Goal: Task Accomplishment & Management: Manage account settings

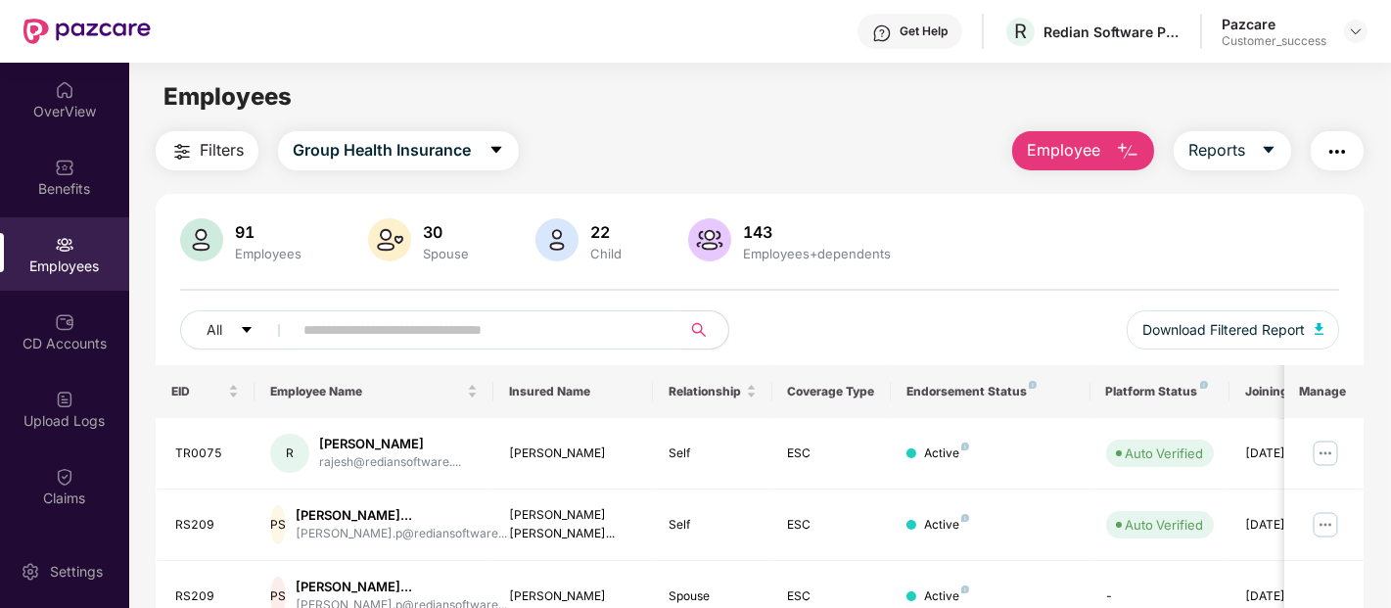
scroll to position [82, 0]
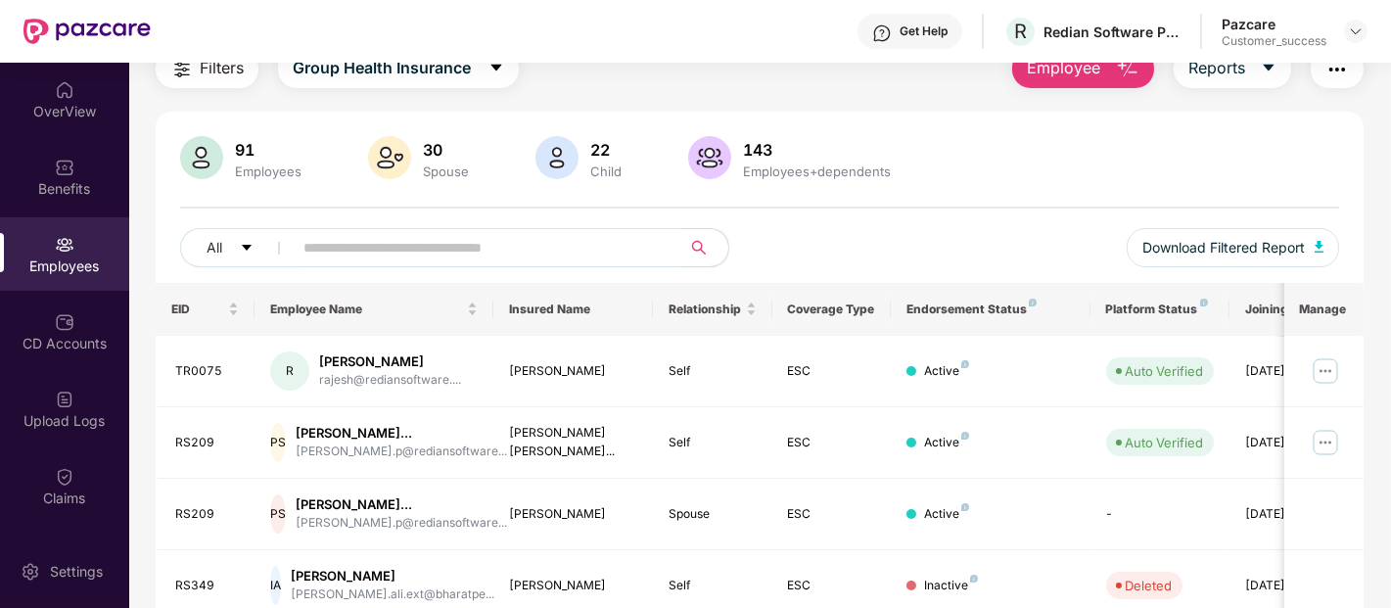
click at [1361, 16] on div "Pazcare Customer_success" at bounding box center [1295, 32] width 146 height 34
click at [1359, 34] on img at bounding box center [1356, 31] width 16 height 16
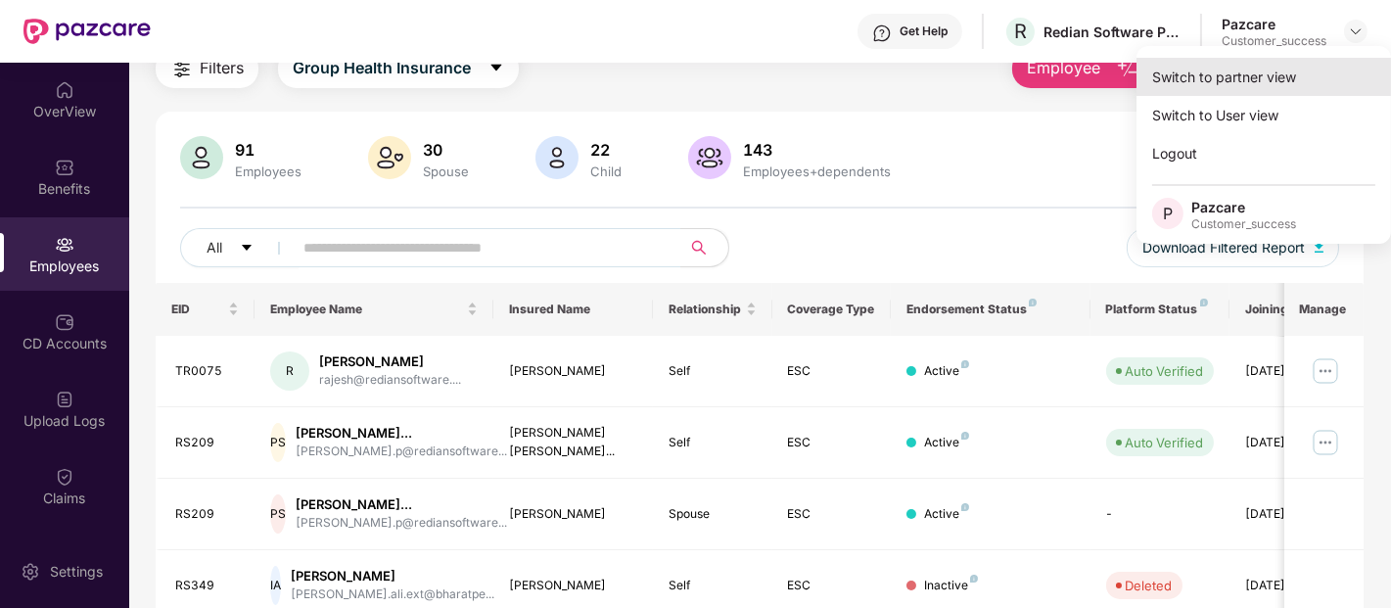
click at [1298, 70] on div "Switch to partner view" at bounding box center [1264, 77] width 255 height 38
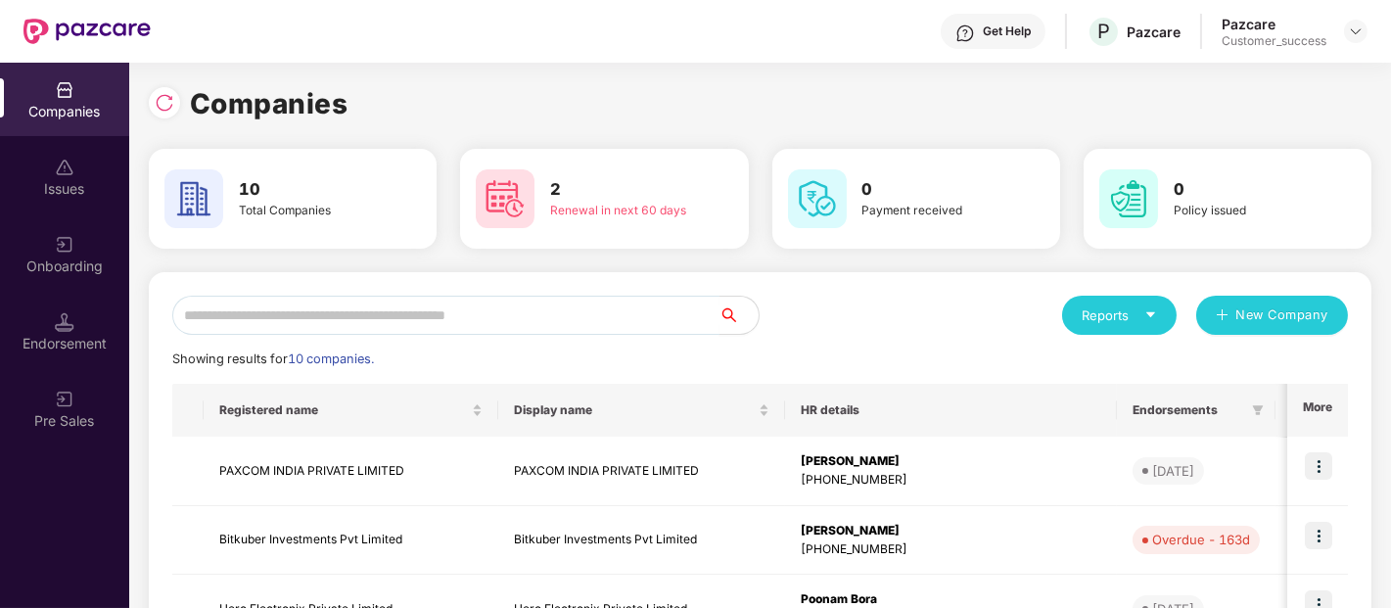
click at [593, 316] on input "text" at bounding box center [445, 315] width 547 height 39
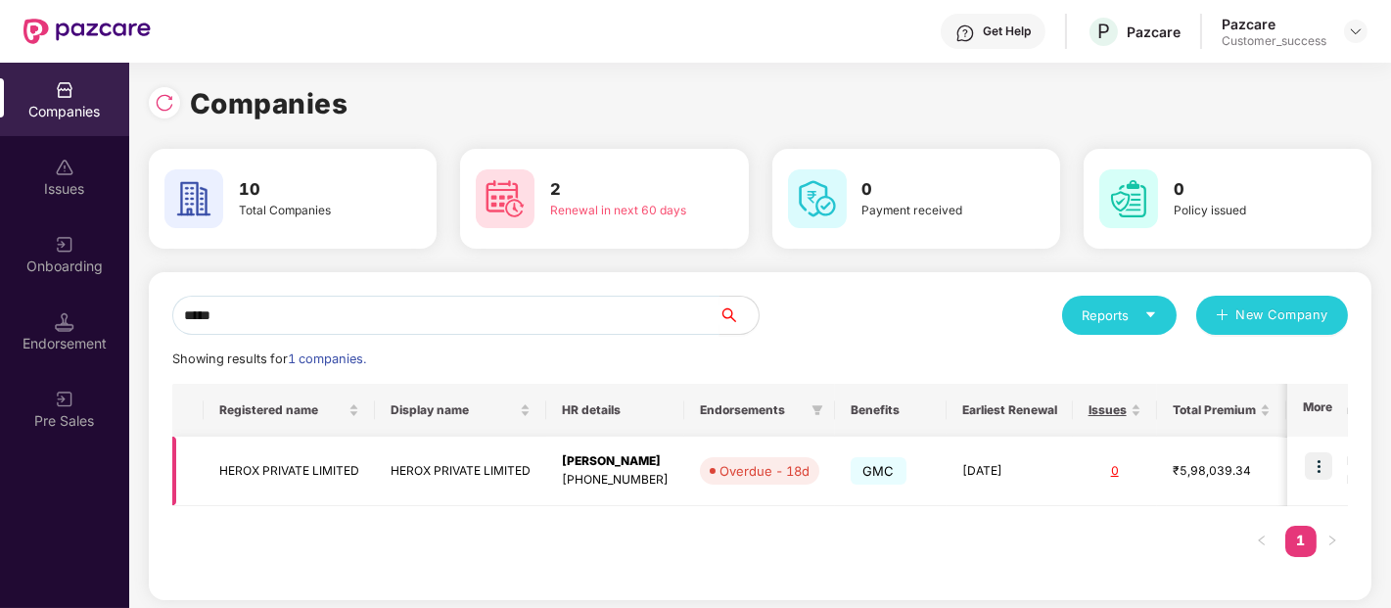
type input "*****"
click at [1324, 462] on img at bounding box center [1318, 465] width 27 height 27
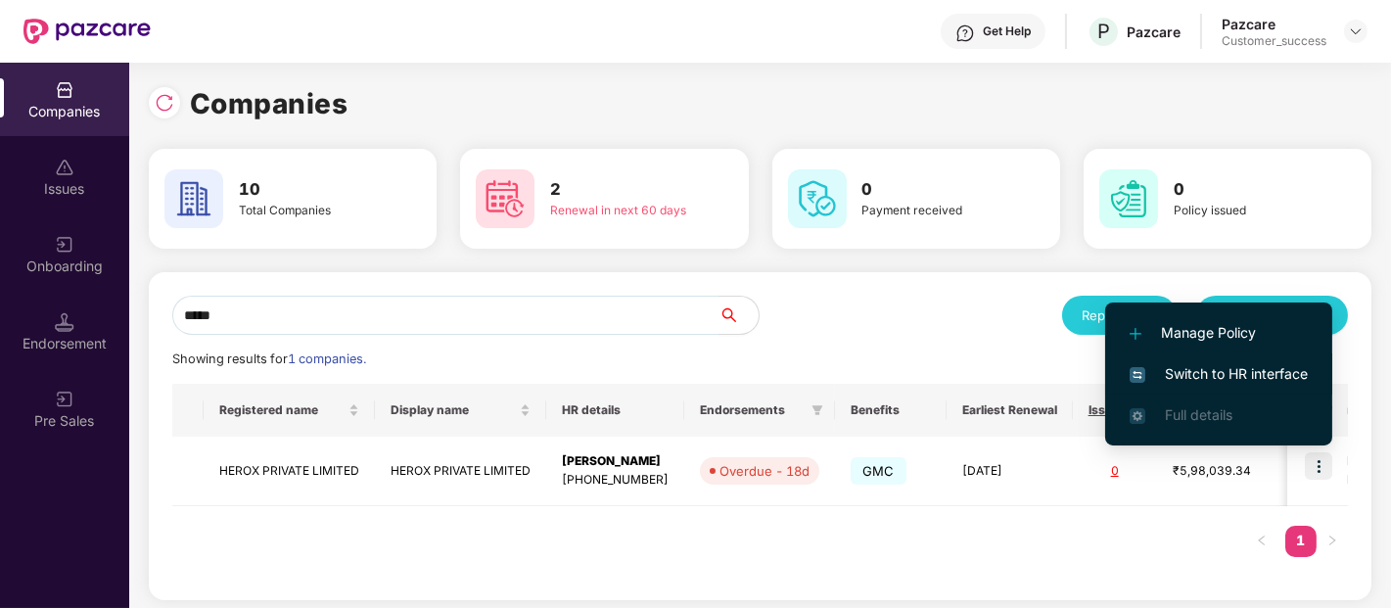
click at [1208, 370] on span "Switch to HR interface" at bounding box center [1219, 374] width 178 height 22
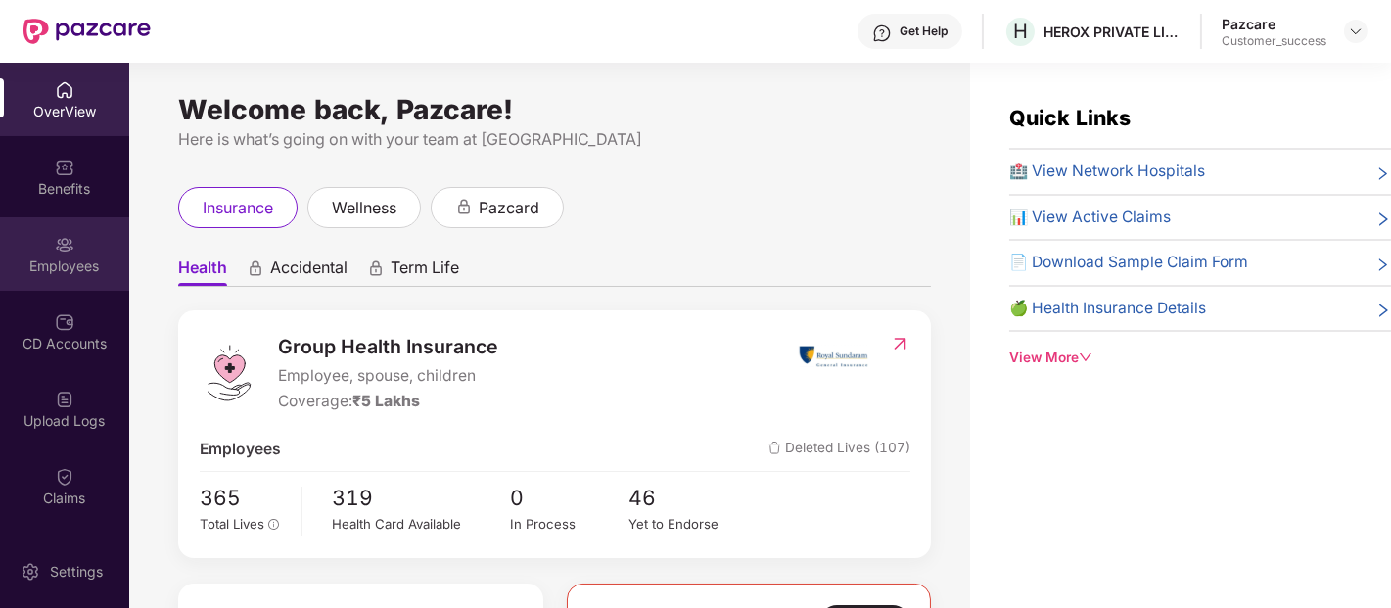
click at [55, 235] on img at bounding box center [65, 245] width 20 height 20
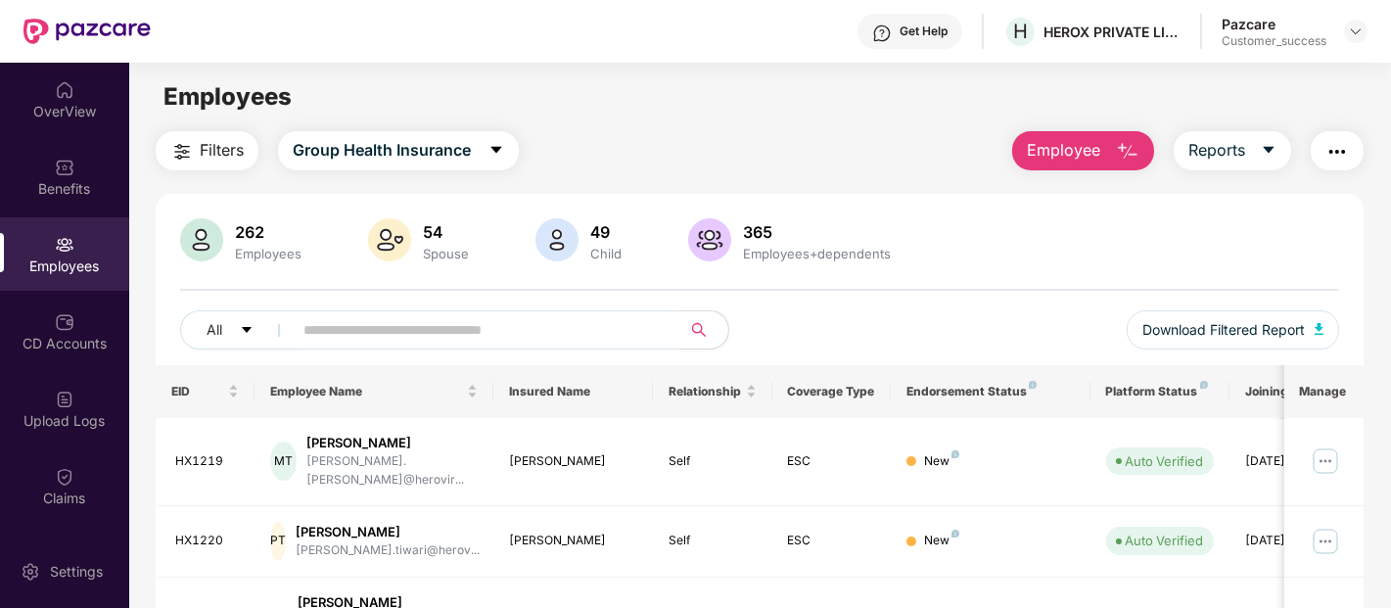
click at [1078, 143] on span "Employee" at bounding box center [1063, 150] width 73 height 24
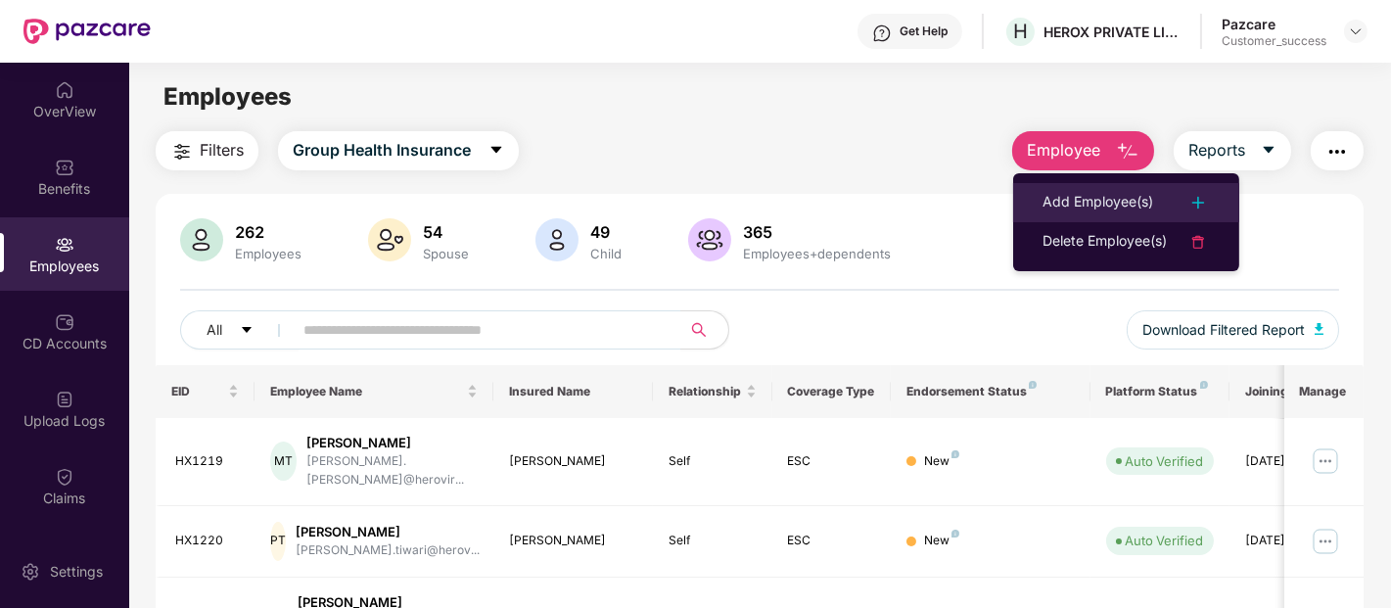
click at [1055, 202] on div "Add Employee(s)" at bounding box center [1098, 202] width 111 height 23
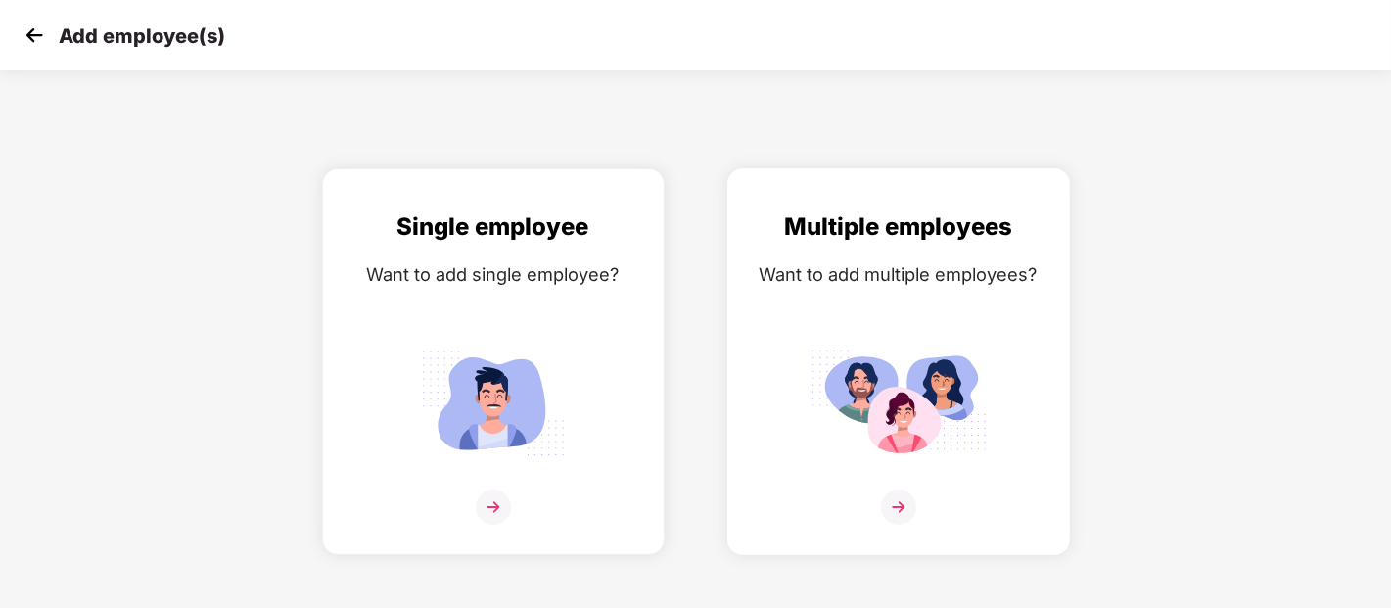
click at [868, 367] on img at bounding box center [899, 403] width 176 height 122
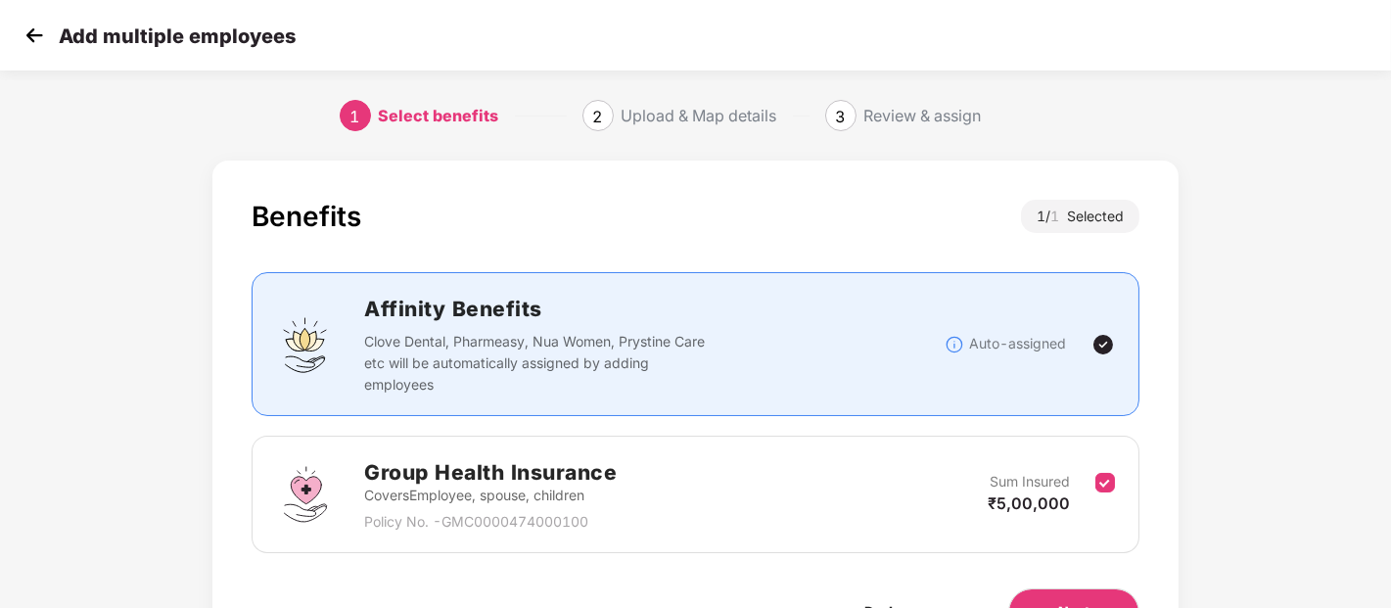
scroll to position [115, 0]
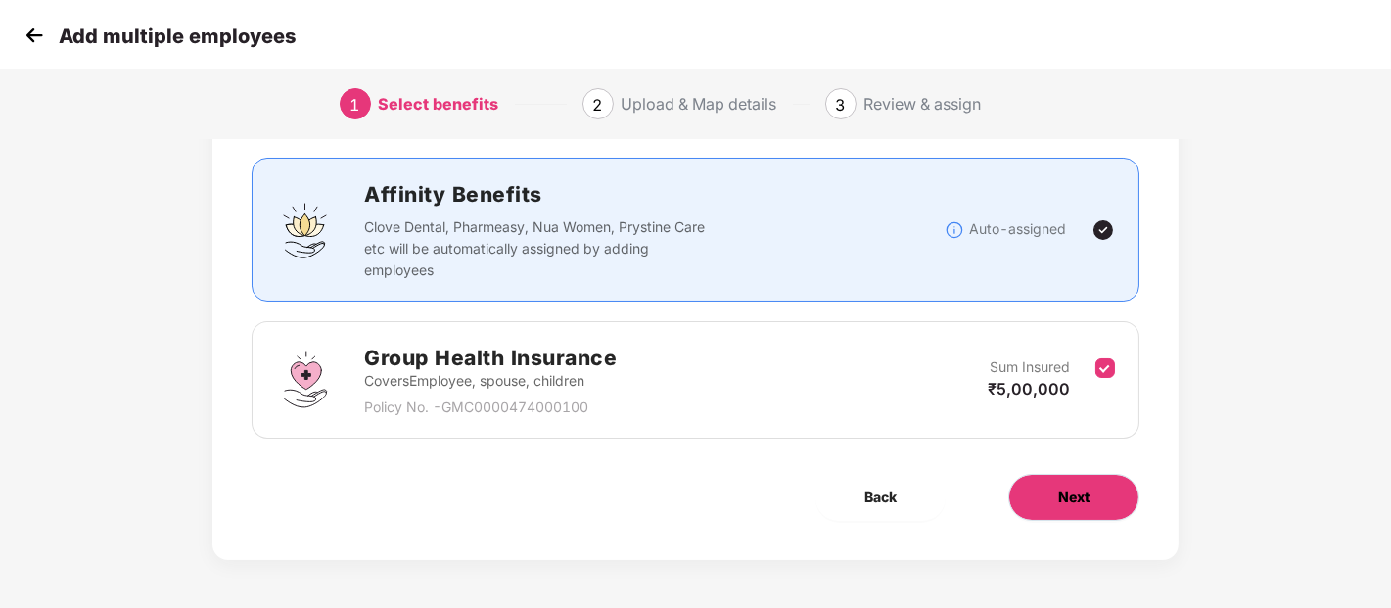
click at [1079, 501] on span "Next" at bounding box center [1073, 498] width 31 height 22
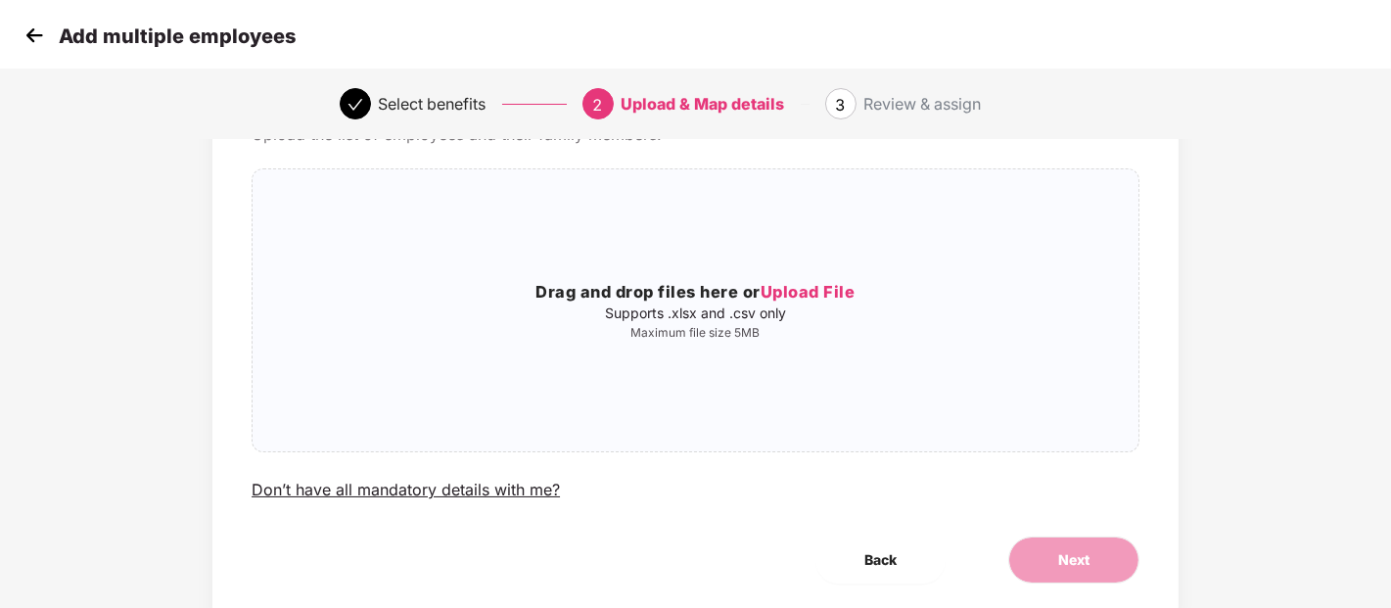
scroll to position [0, 0]
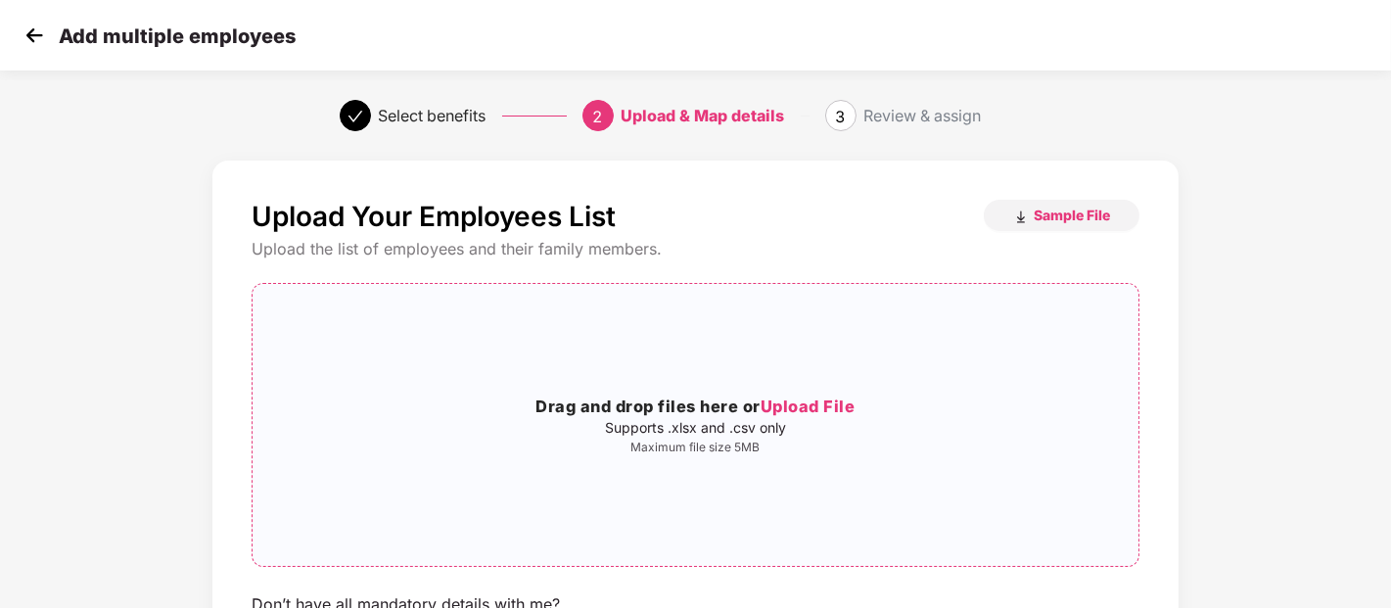
click at [809, 409] on span "Upload File" at bounding box center [808, 406] width 95 height 20
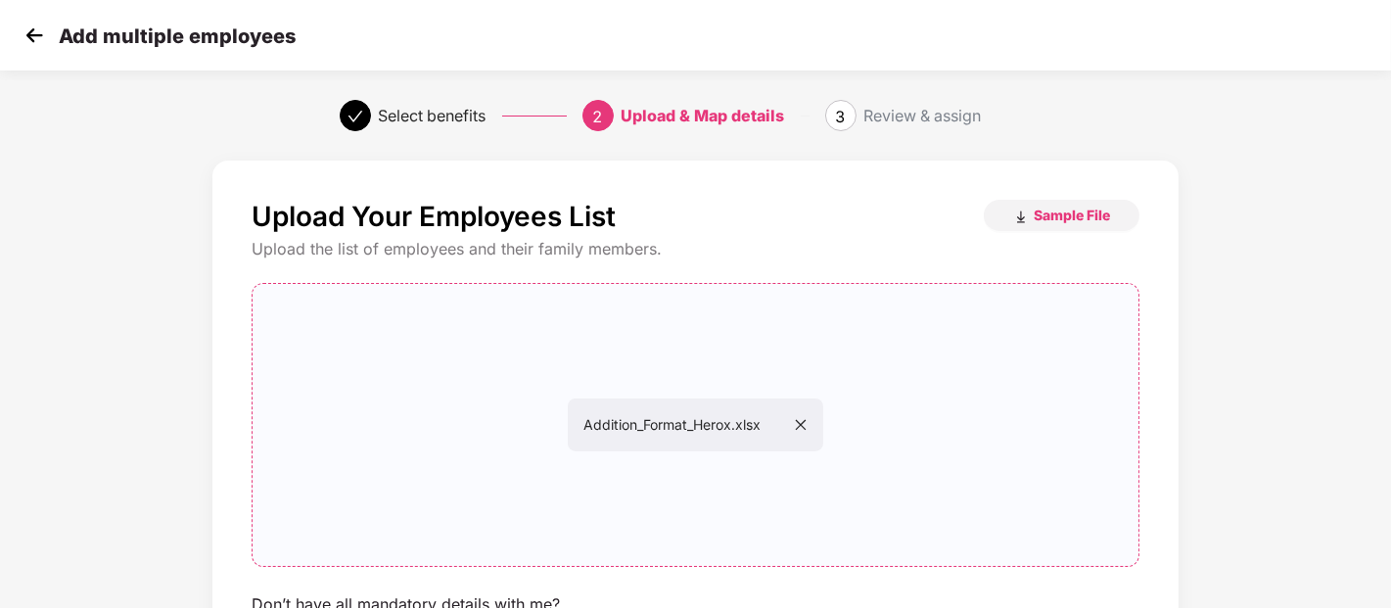
scroll to position [178, 0]
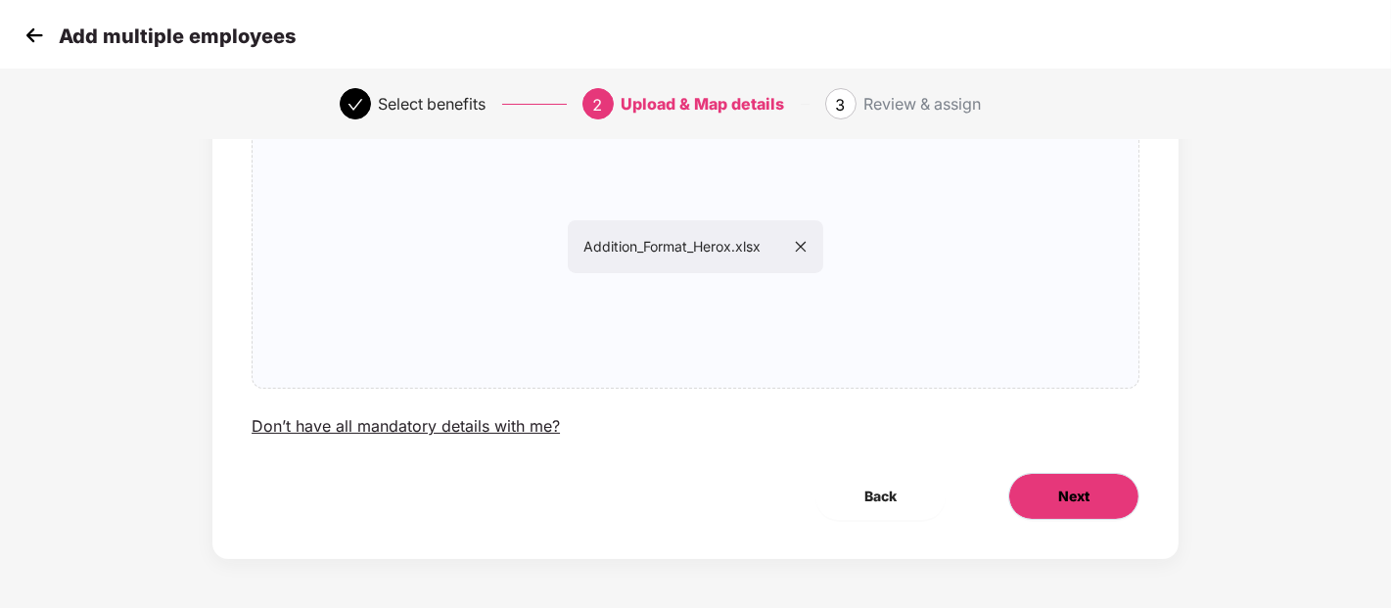
click at [1055, 484] on button "Next" at bounding box center [1073, 496] width 131 height 47
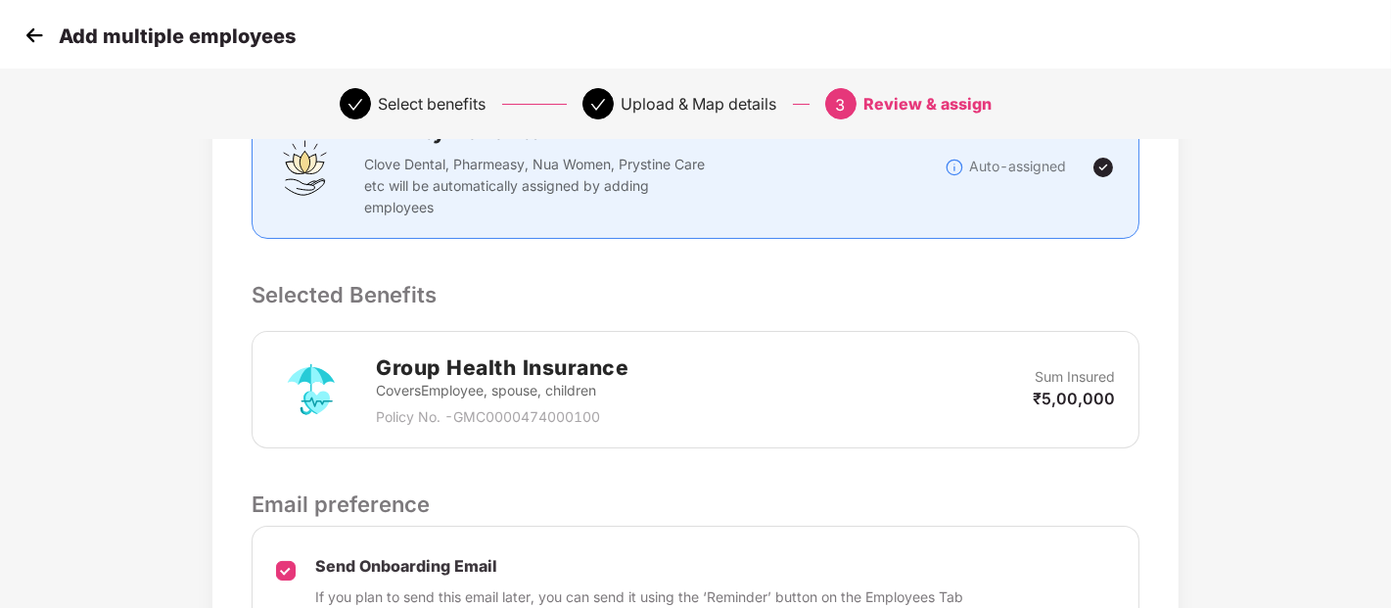
scroll to position [505, 0]
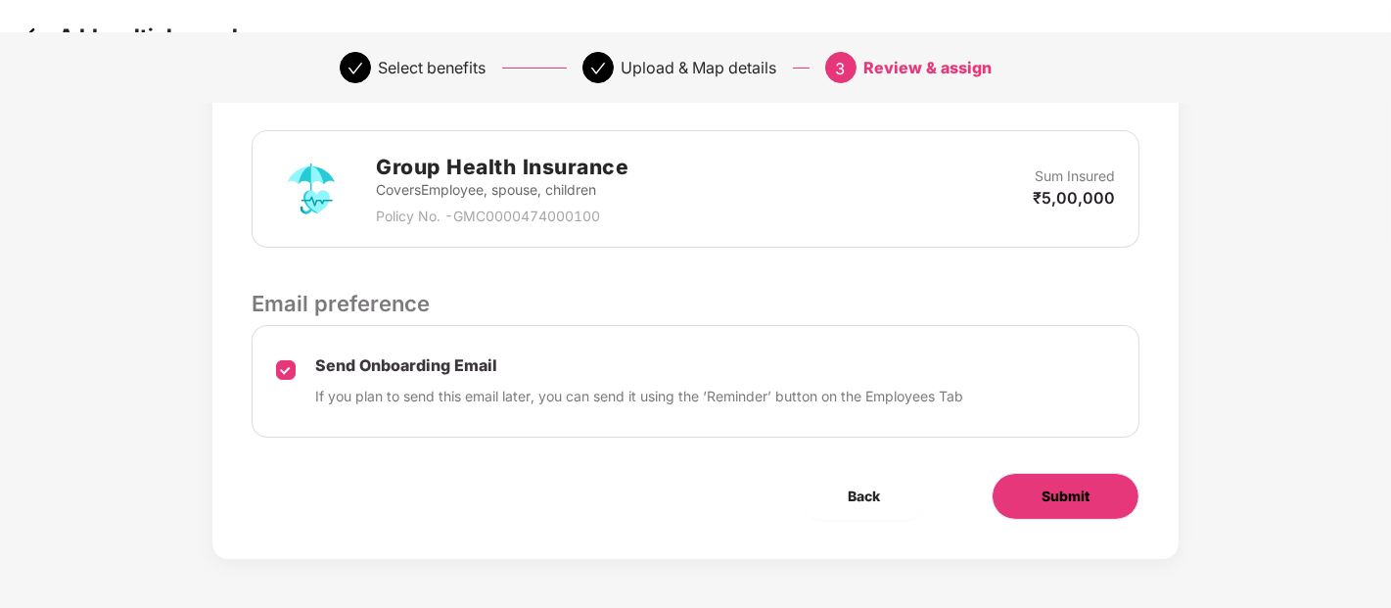
click at [1040, 492] on button "Submit" at bounding box center [1066, 496] width 148 height 47
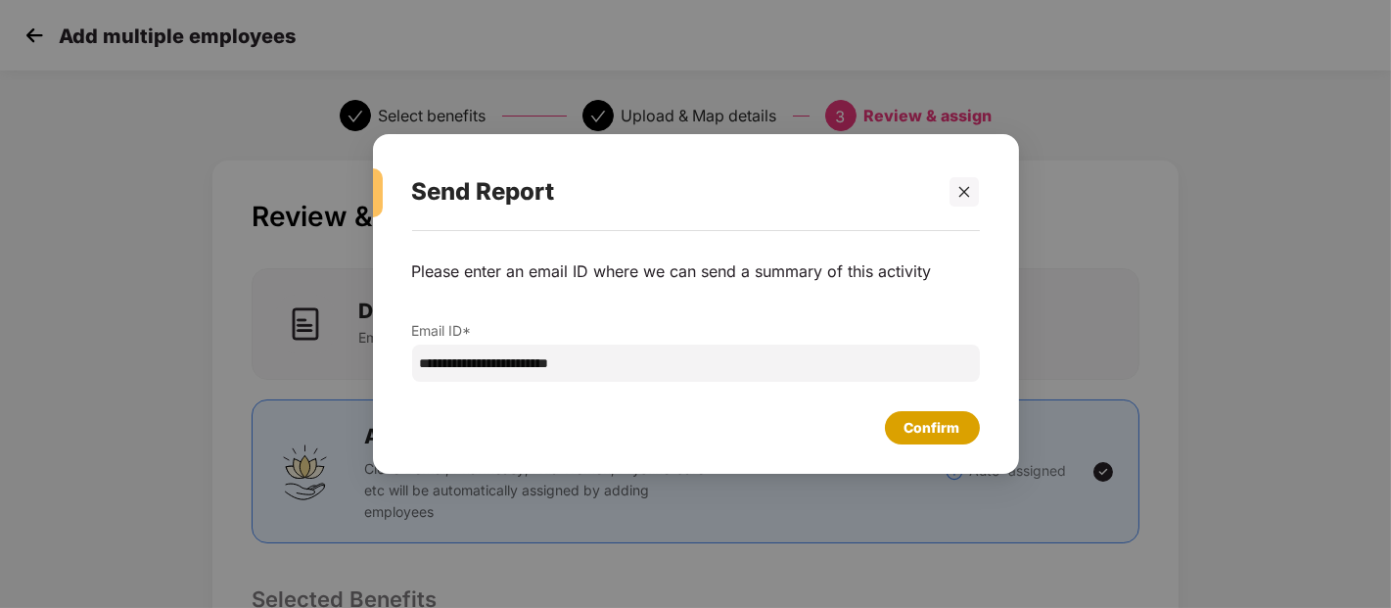
click at [915, 424] on div "Confirm" at bounding box center [933, 428] width 56 height 22
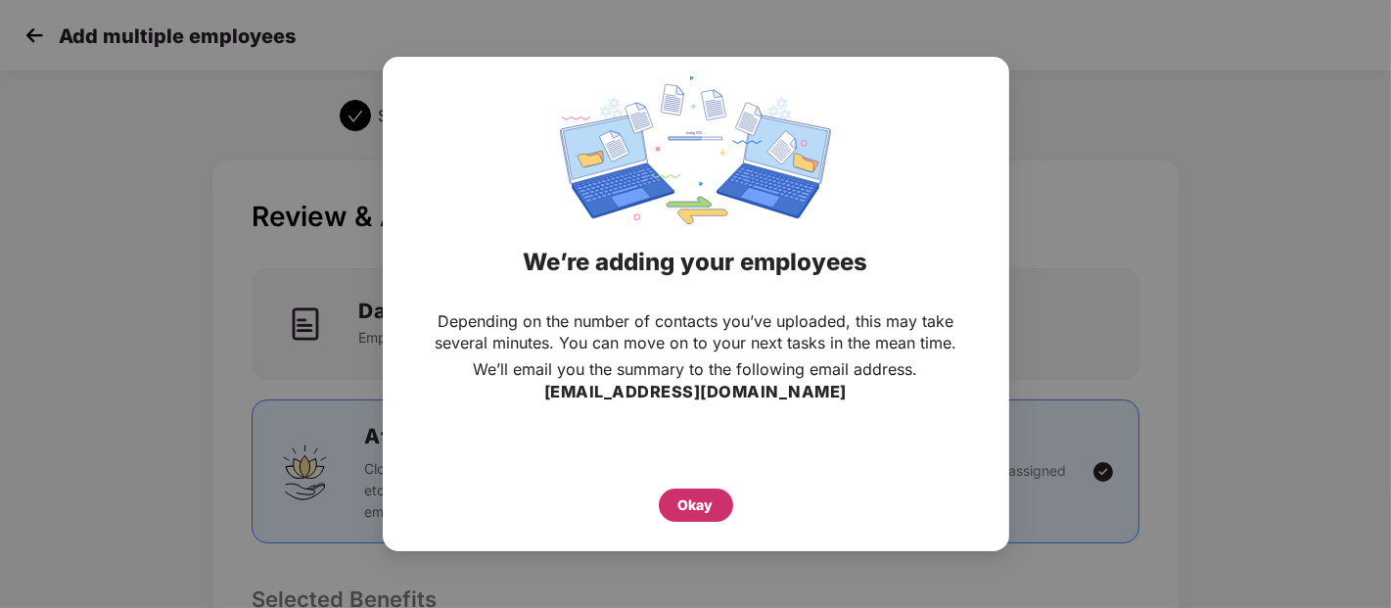
click at [688, 499] on div "Okay" at bounding box center [695, 505] width 35 height 22
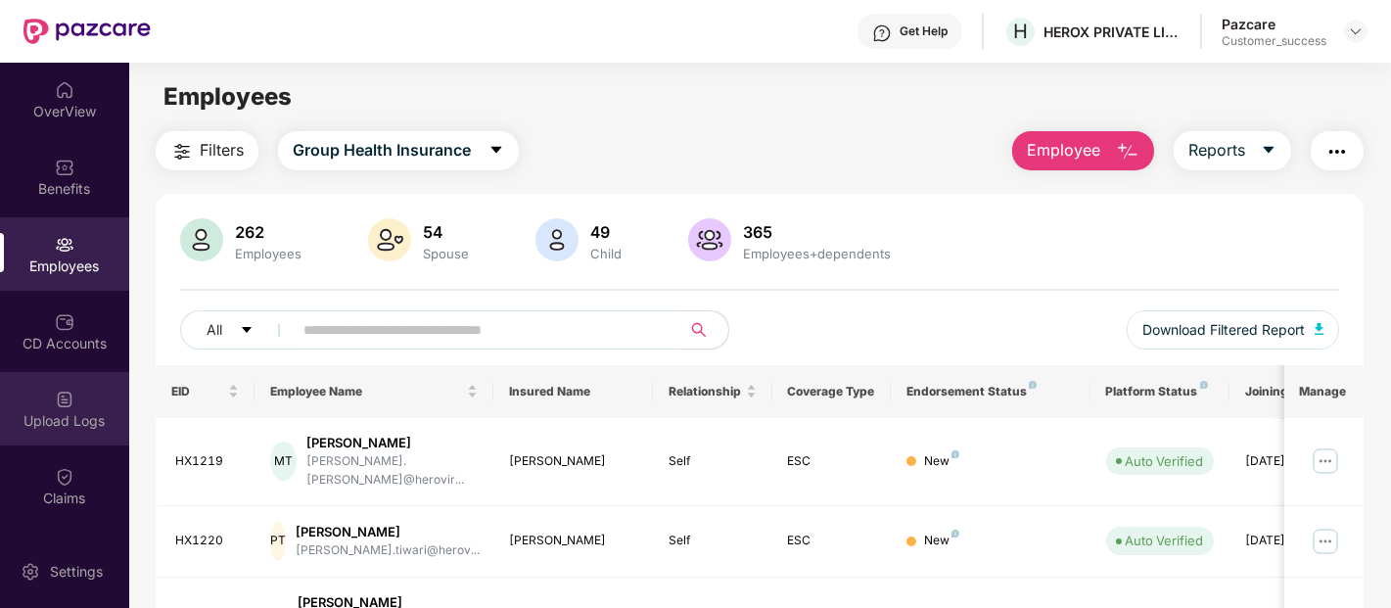
click at [40, 419] on div "Upload Logs" at bounding box center [64, 421] width 129 height 20
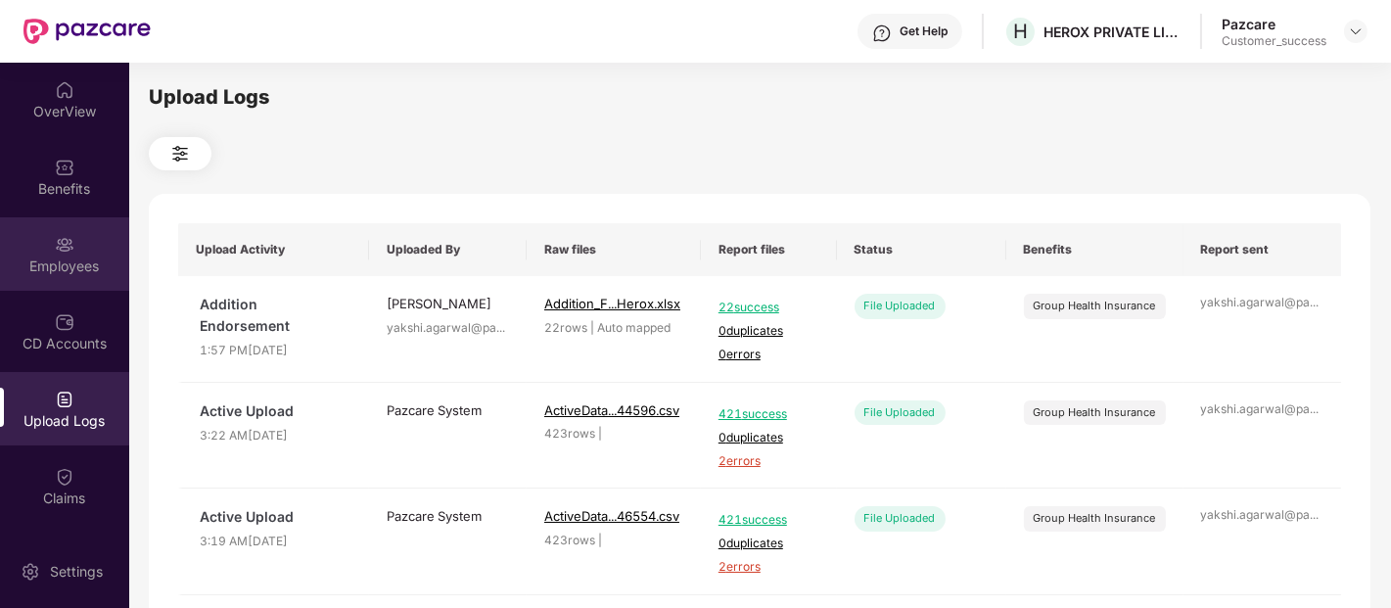
click at [73, 259] on div "Employees" at bounding box center [64, 266] width 129 height 20
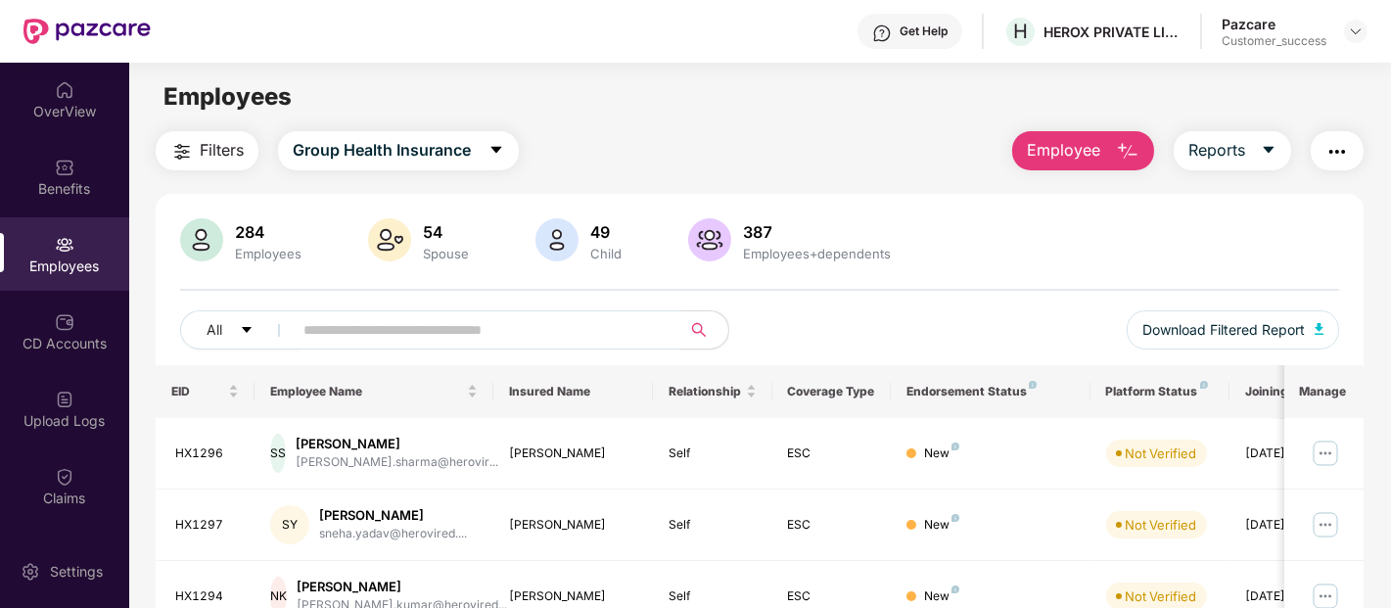
click at [1099, 153] on span "Employee" at bounding box center [1063, 150] width 73 height 24
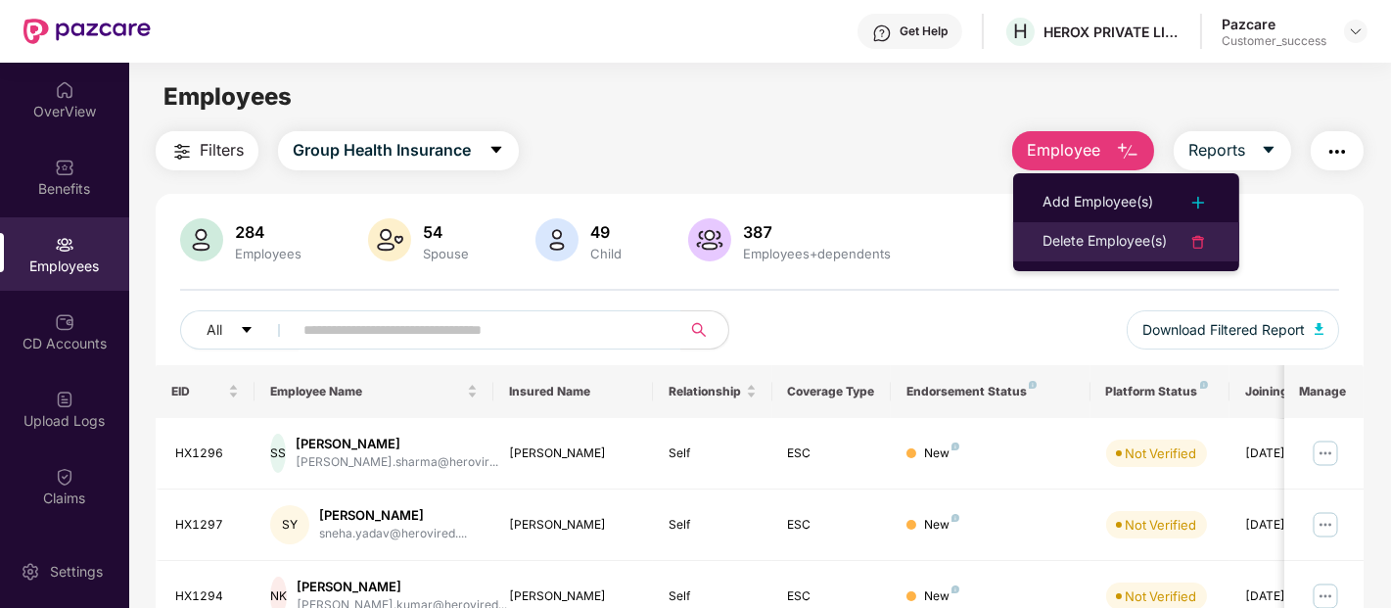
click at [1084, 232] on div "Delete Employee(s)" at bounding box center [1105, 241] width 124 height 23
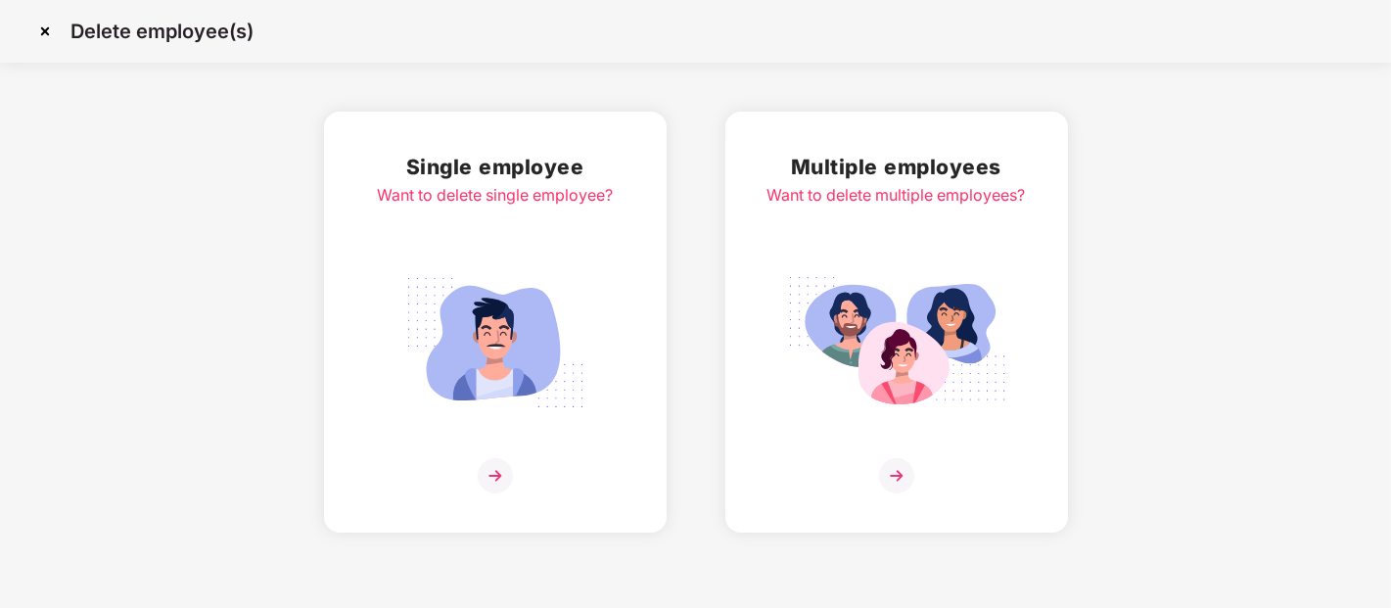
click at [846, 324] on img at bounding box center [896, 342] width 219 height 153
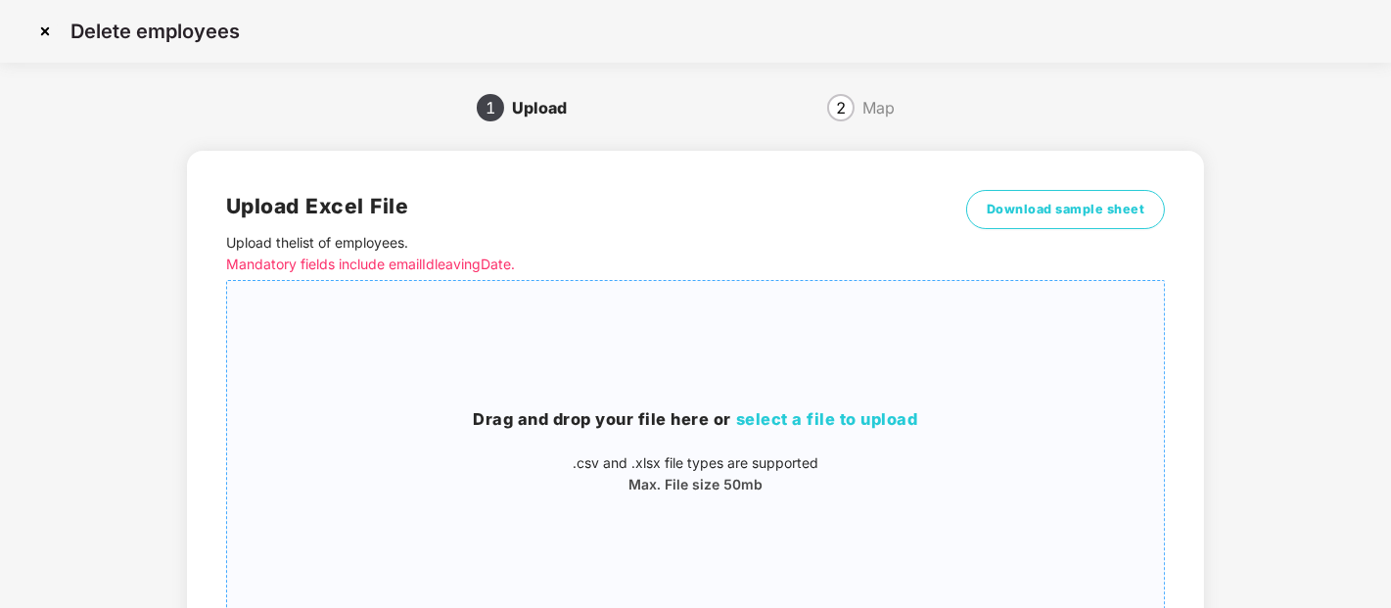
click at [771, 390] on div "Drag and drop your file here or select a file to upload .csv and .xlsx file typ…" at bounding box center [696, 451] width 938 height 309
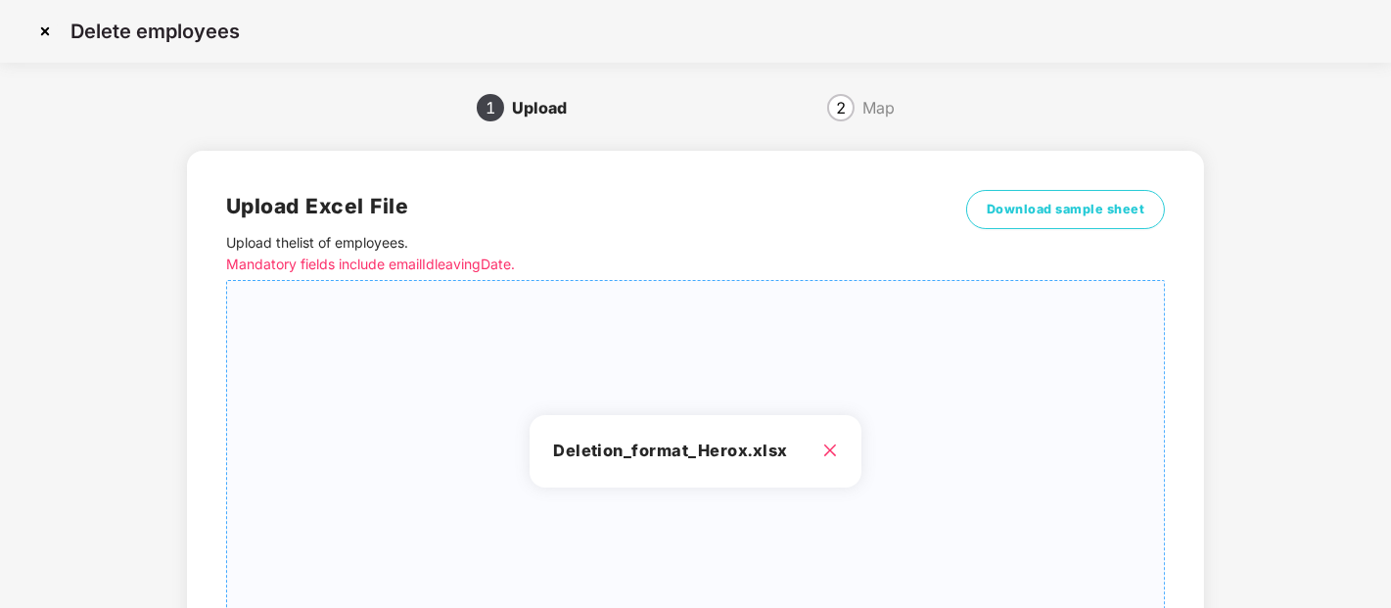
scroll to position [176, 0]
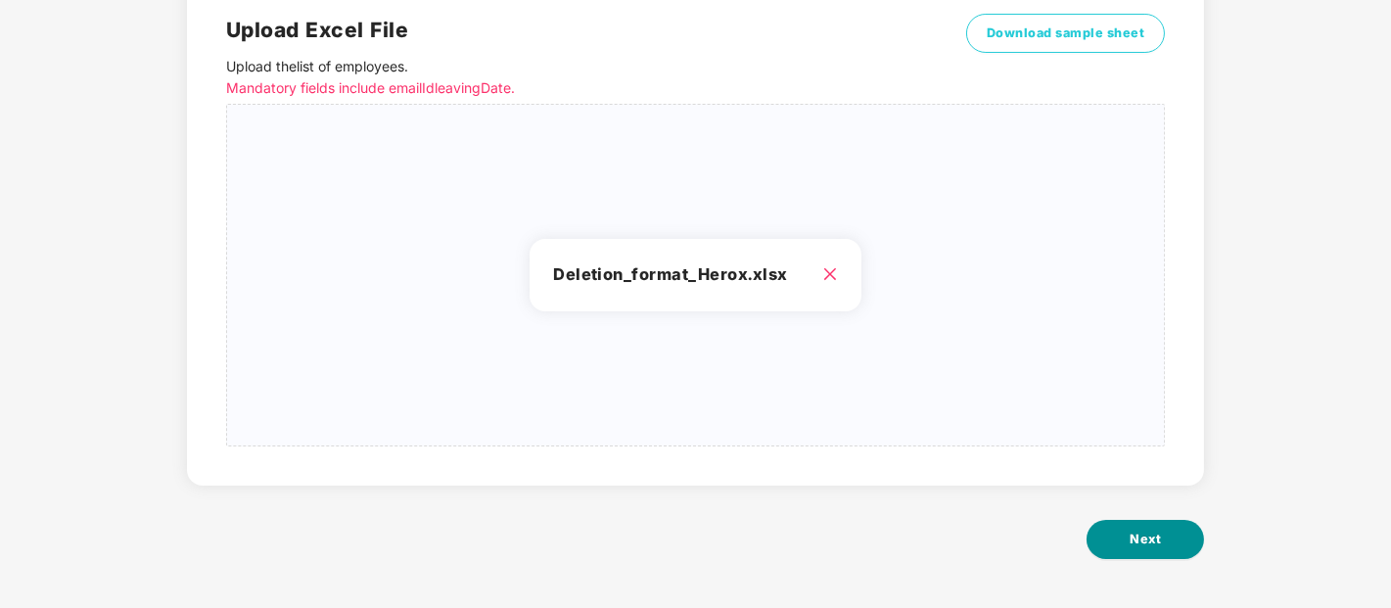
click at [1153, 533] on span "Next" at bounding box center [1145, 540] width 31 height 20
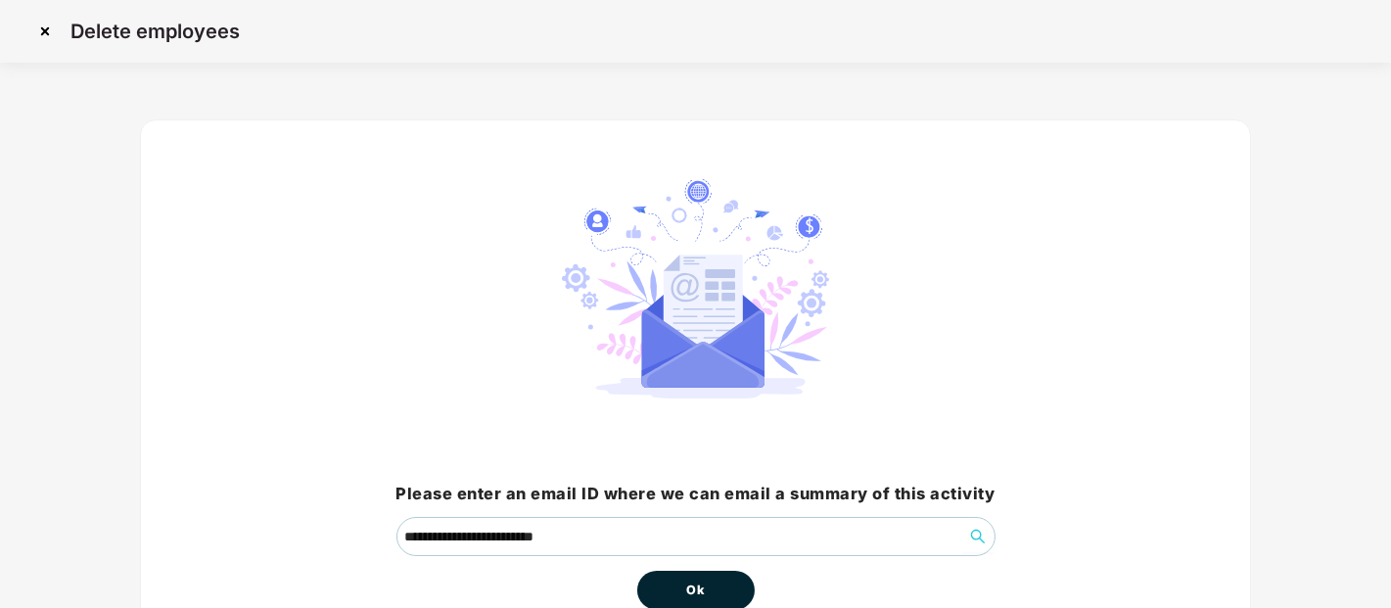
scroll to position [115, 0]
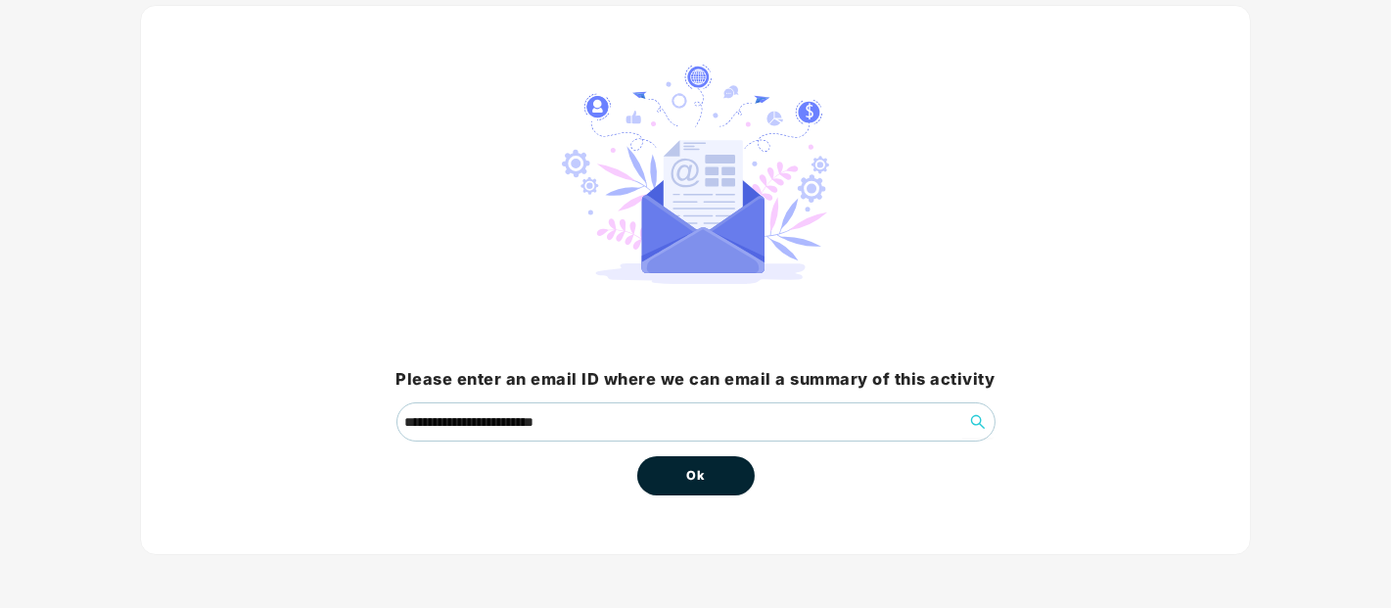
click at [722, 483] on button "Ok" at bounding box center [695, 475] width 117 height 39
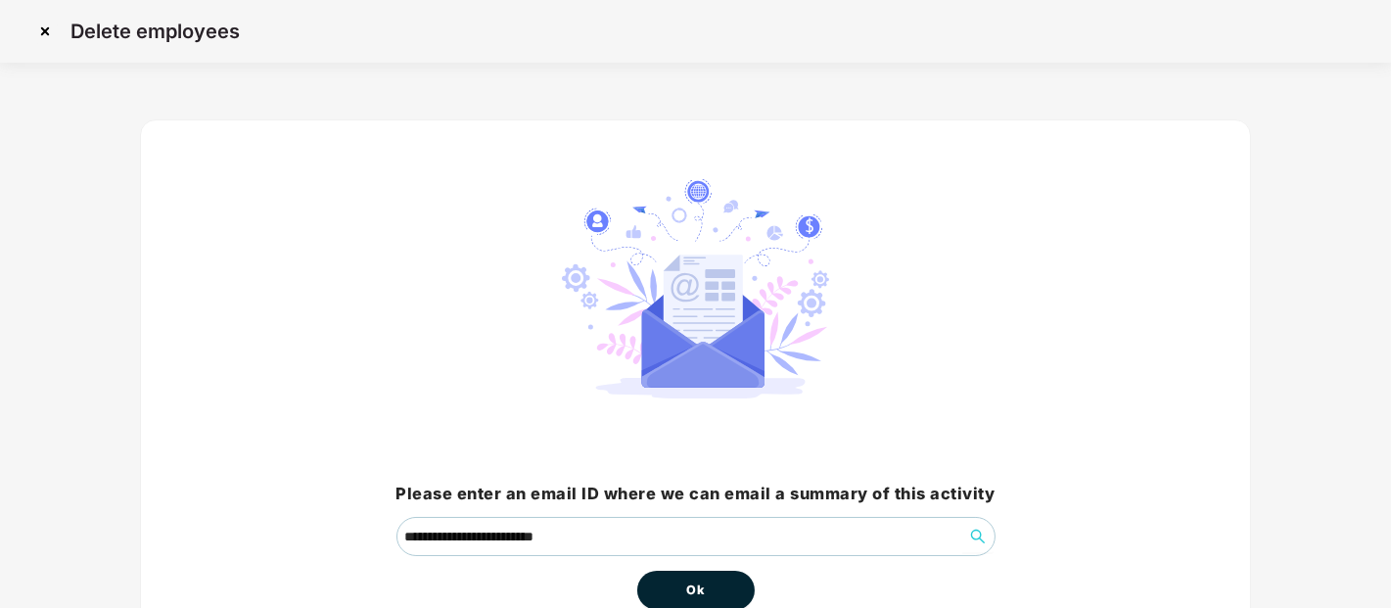
click at [668, 595] on button "Ok" at bounding box center [695, 590] width 117 height 39
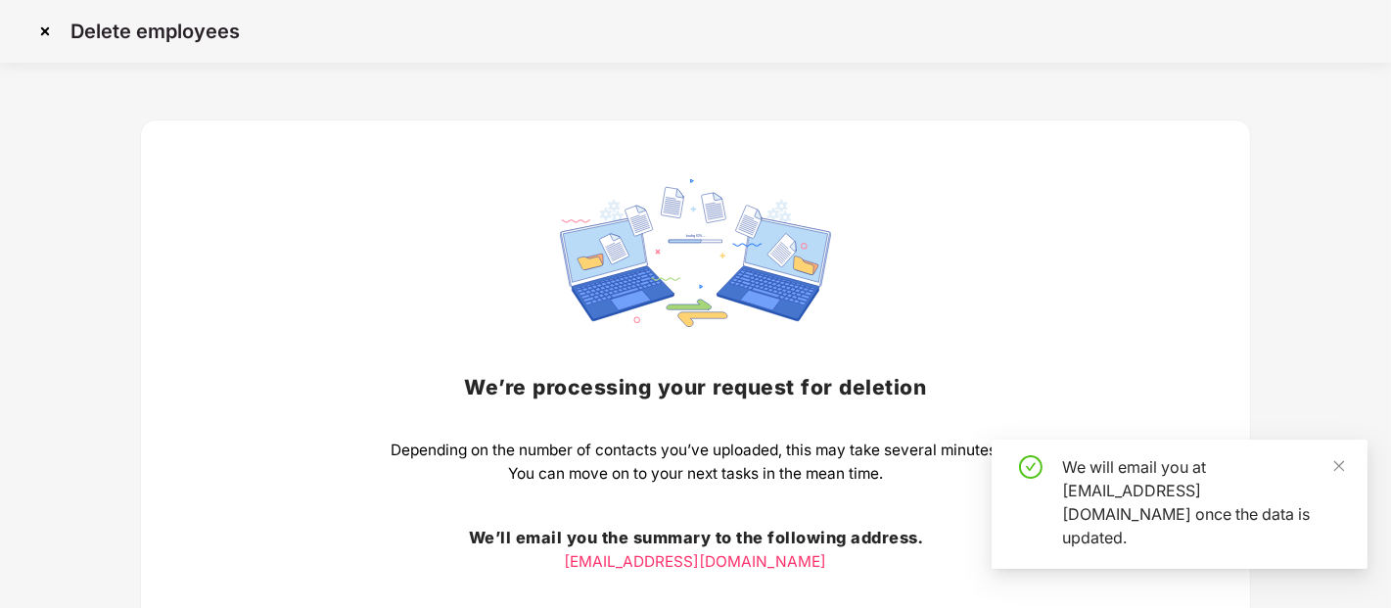
click at [39, 24] on img at bounding box center [44, 31] width 31 height 31
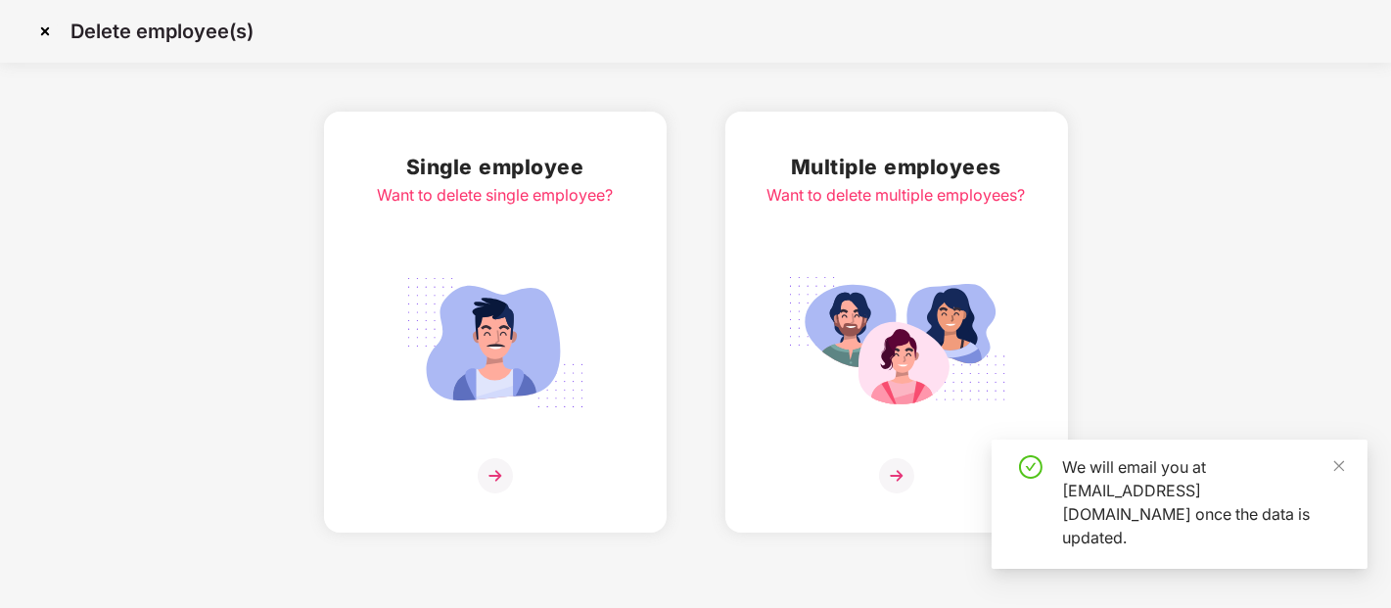
click at [24, 24] on div "Delete employee(s)" at bounding box center [695, 31] width 1391 height 63
click at [39, 25] on img at bounding box center [44, 31] width 31 height 31
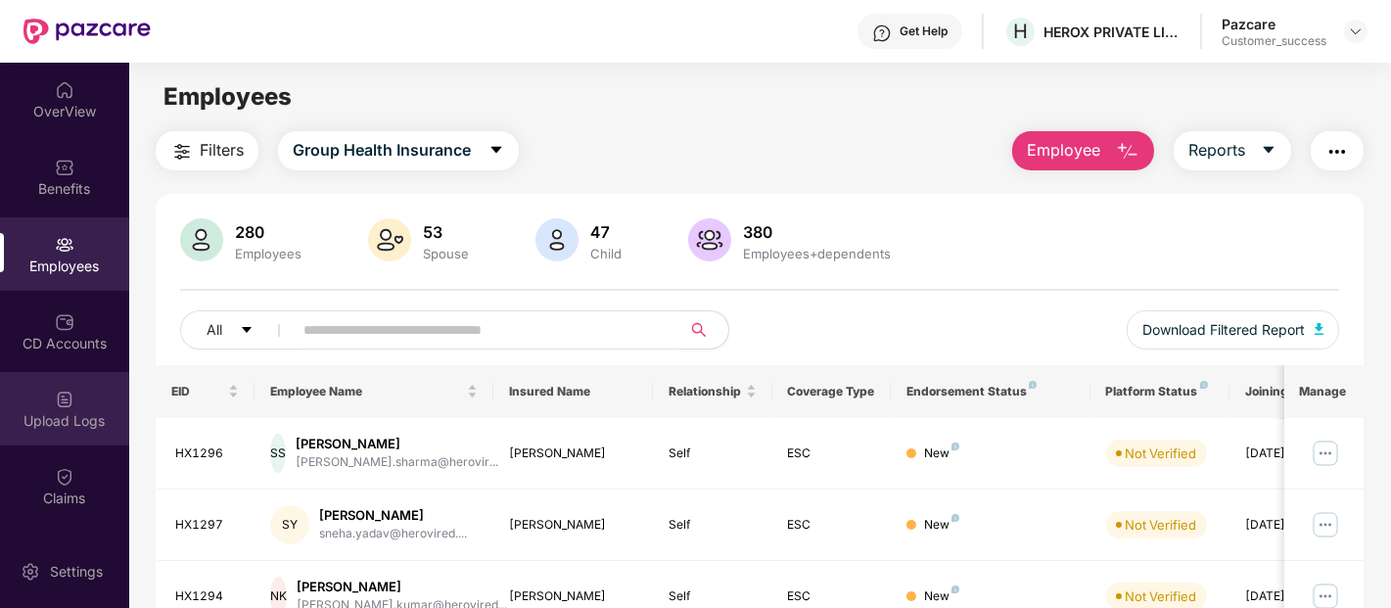
click at [83, 388] on div "Upload Logs" at bounding box center [64, 408] width 129 height 73
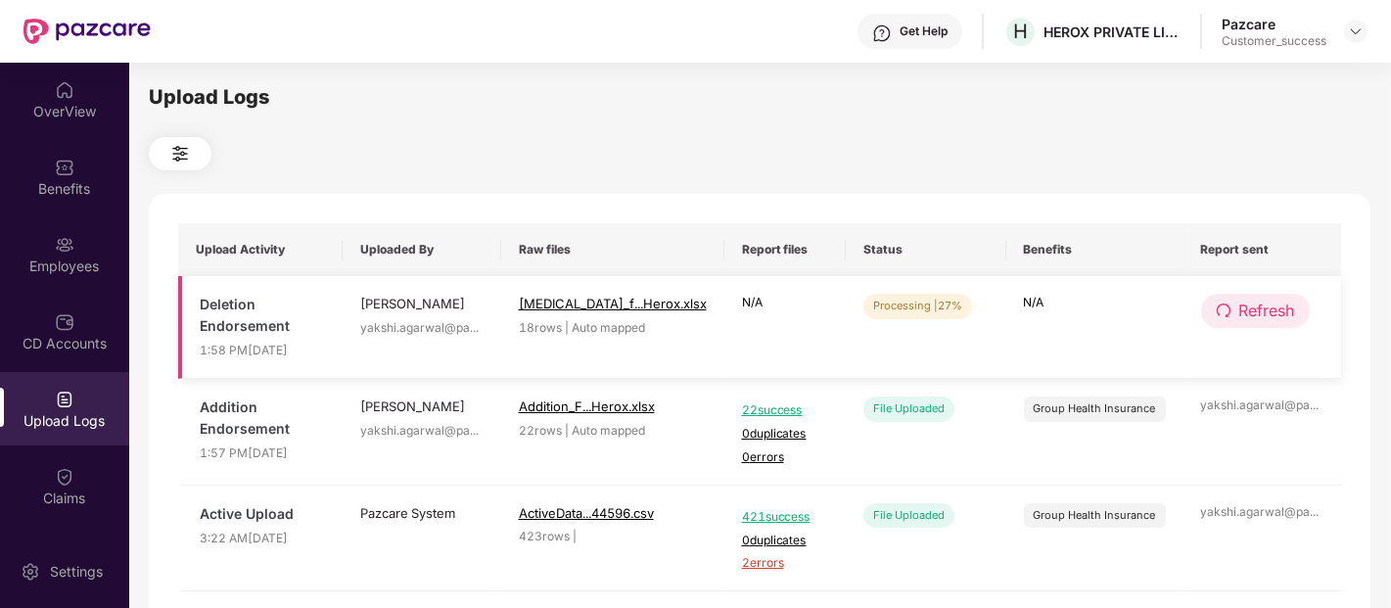
click at [1298, 302] on button "Refresh" at bounding box center [1255, 311] width 109 height 34
click at [1298, 302] on button "Refresh" at bounding box center [1256, 311] width 111 height 34
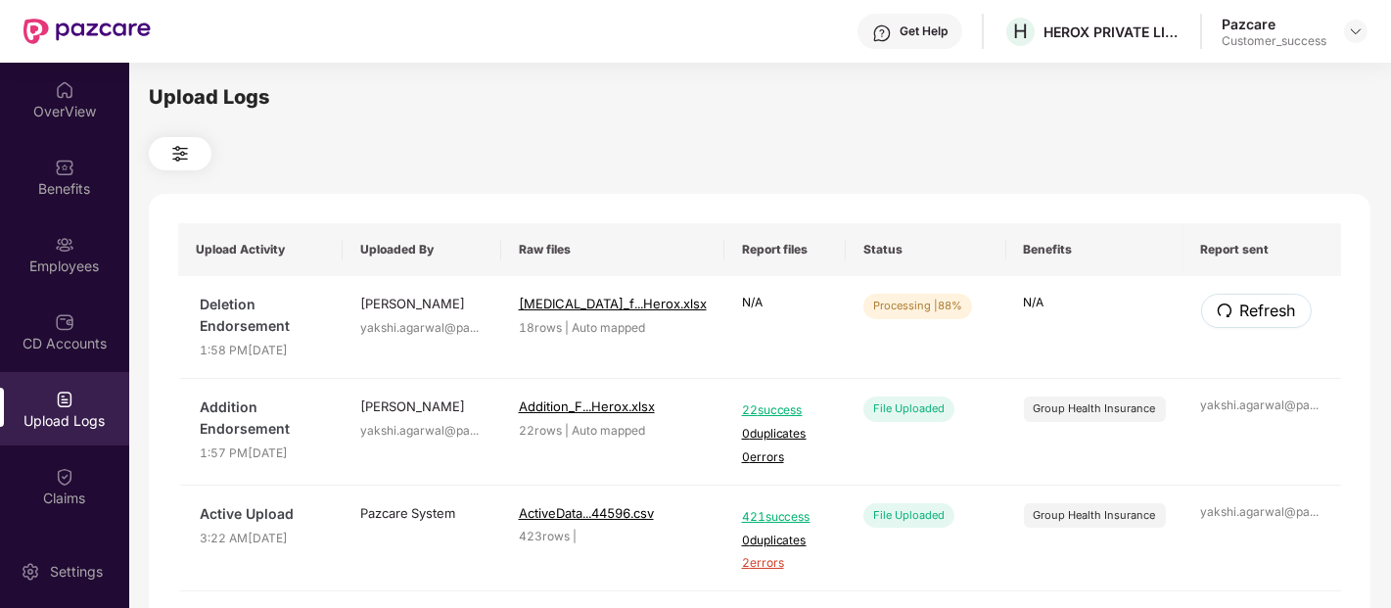
click at [1298, 302] on button "Refresh" at bounding box center [1256, 311] width 111 height 34
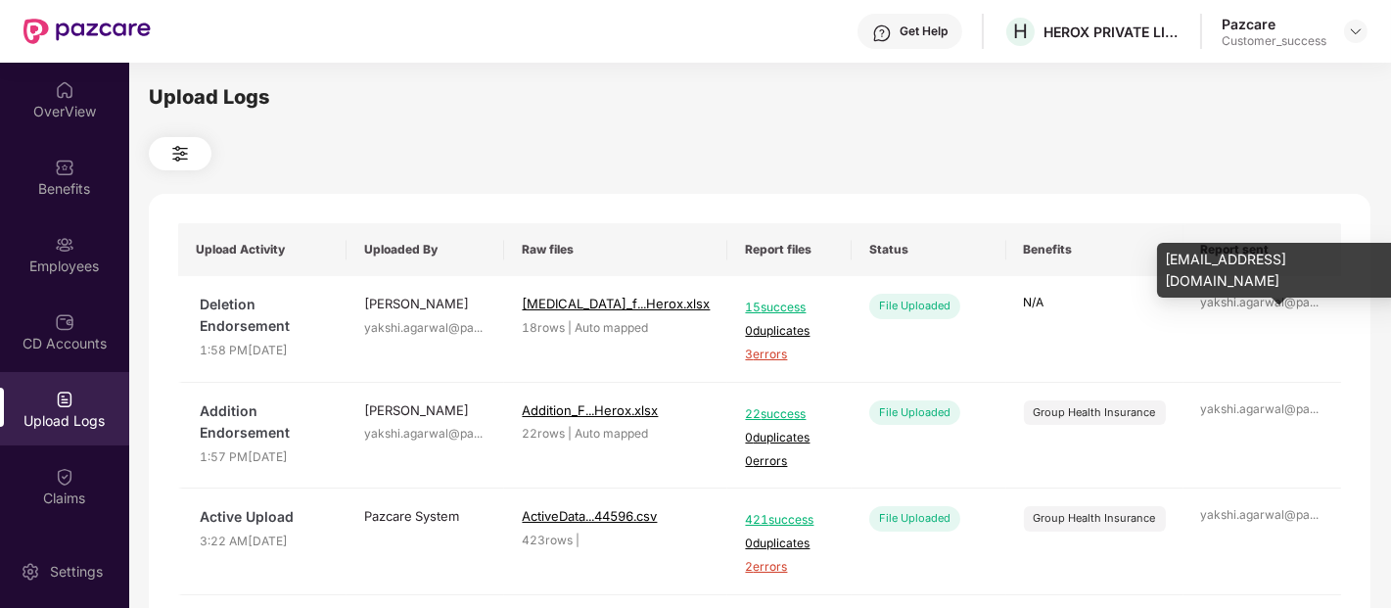
click at [1298, 302] on div "yakshi.agarwal@pa ..." at bounding box center [1262, 303] width 122 height 19
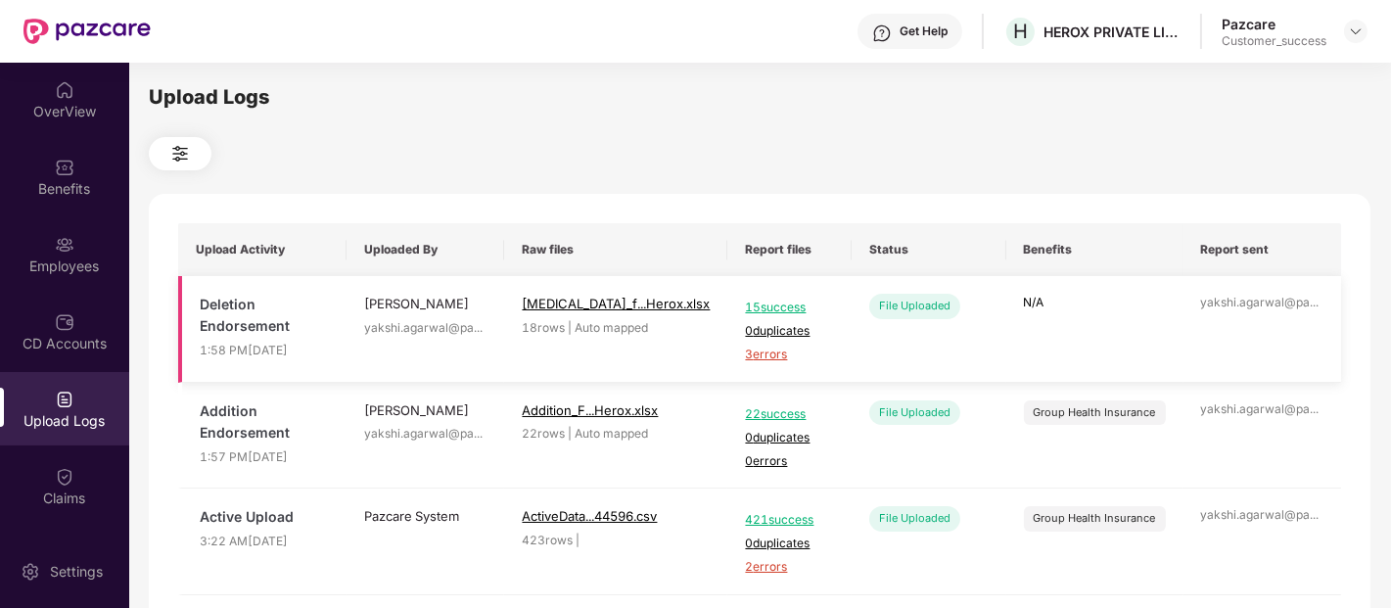
click at [748, 353] on span "3 errors" at bounding box center [789, 355] width 89 height 19
click at [100, 239] on div "Employees" at bounding box center [64, 253] width 129 height 73
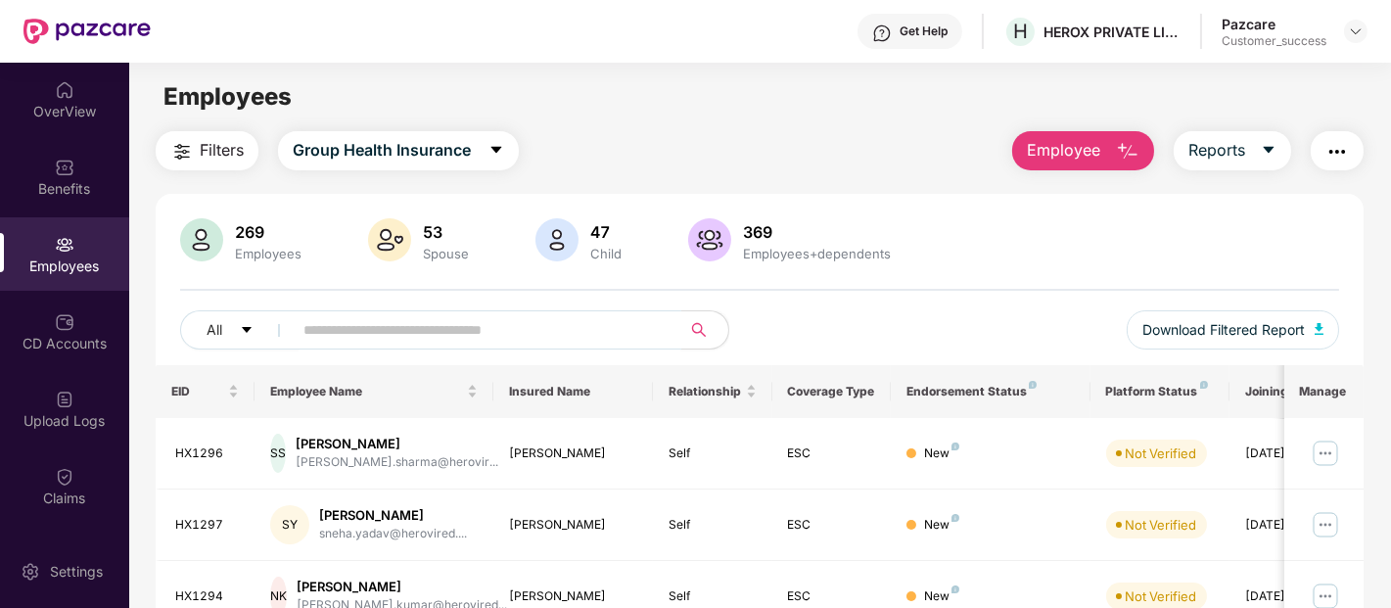
click at [472, 338] on input "text" at bounding box center [478, 329] width 351 height 29
paste input "**********"
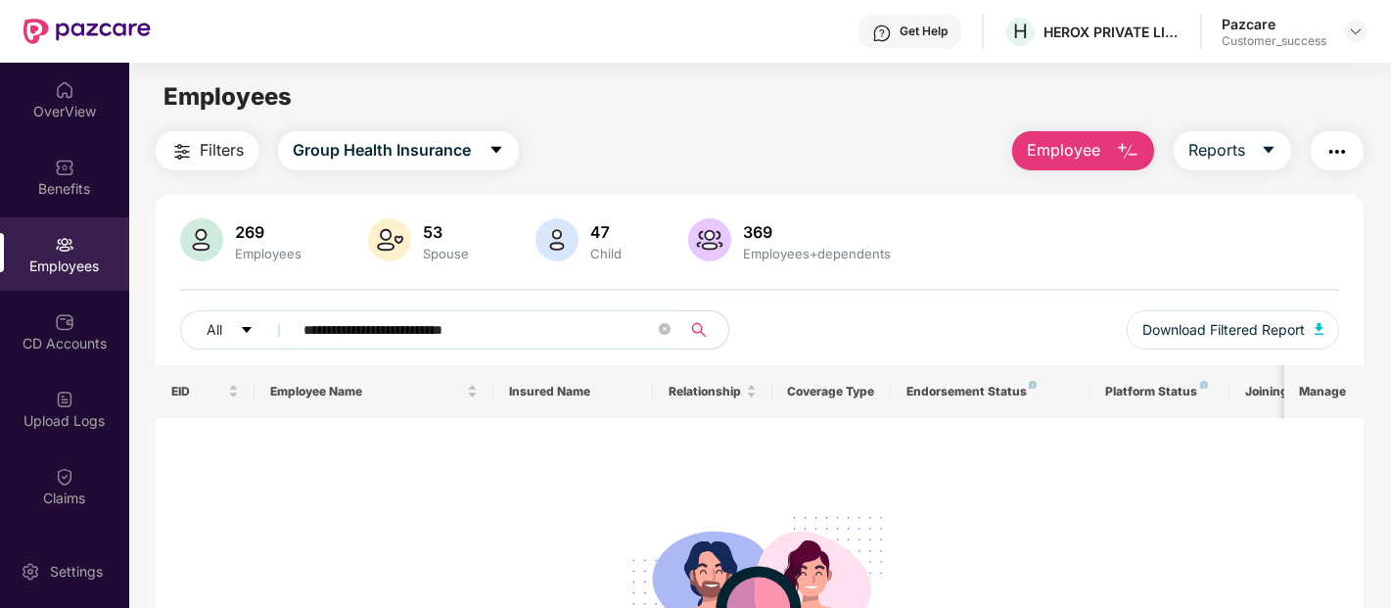
drag, startPoint x: 405, startPoint y: 329, endPoint x: 521, endPoint y: 313, distance: 116.6
click at [521, 313] on span "**********" at bounding box center [480, 329] width 401 height 39
type input "*********"
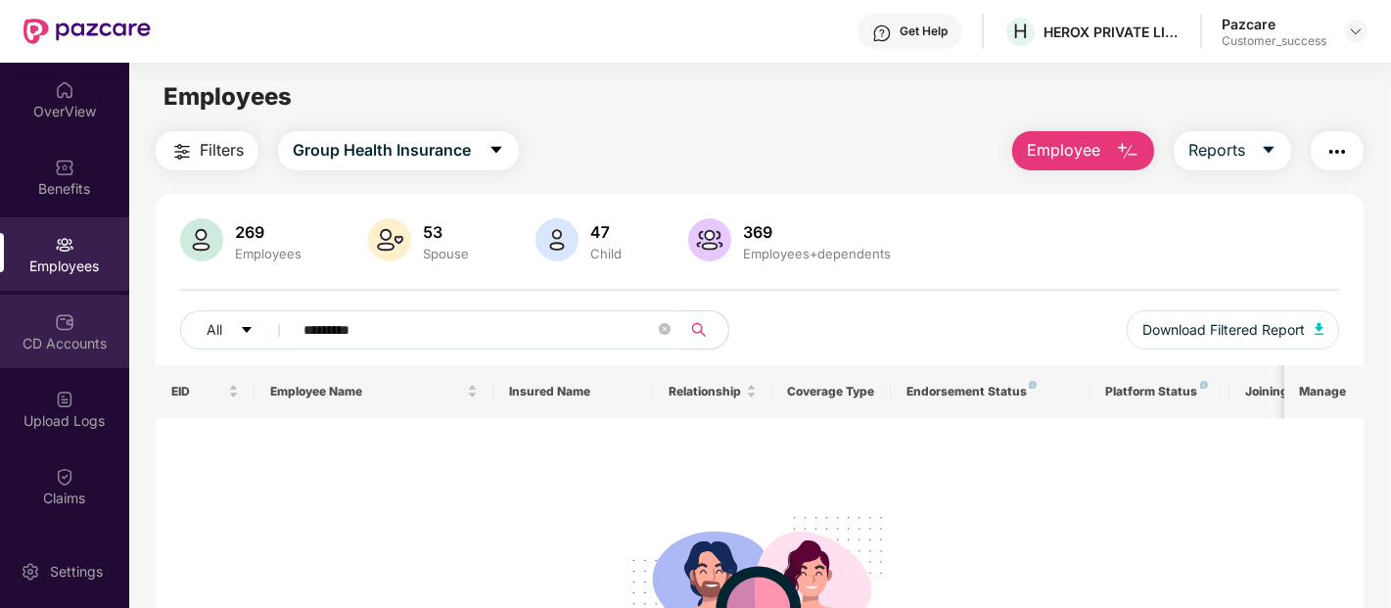
click at [47, 341] on div "CD Accounts" at bounding box center [64, 344] width 129 height 20
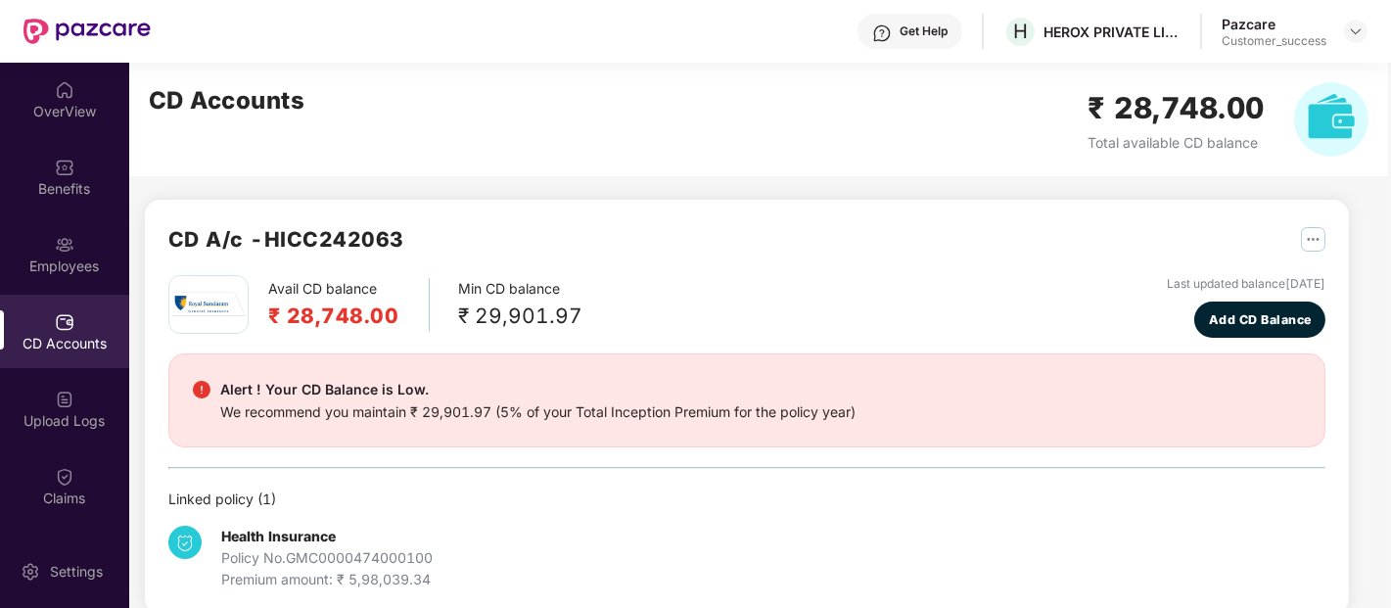
scroll to position [29, 0]
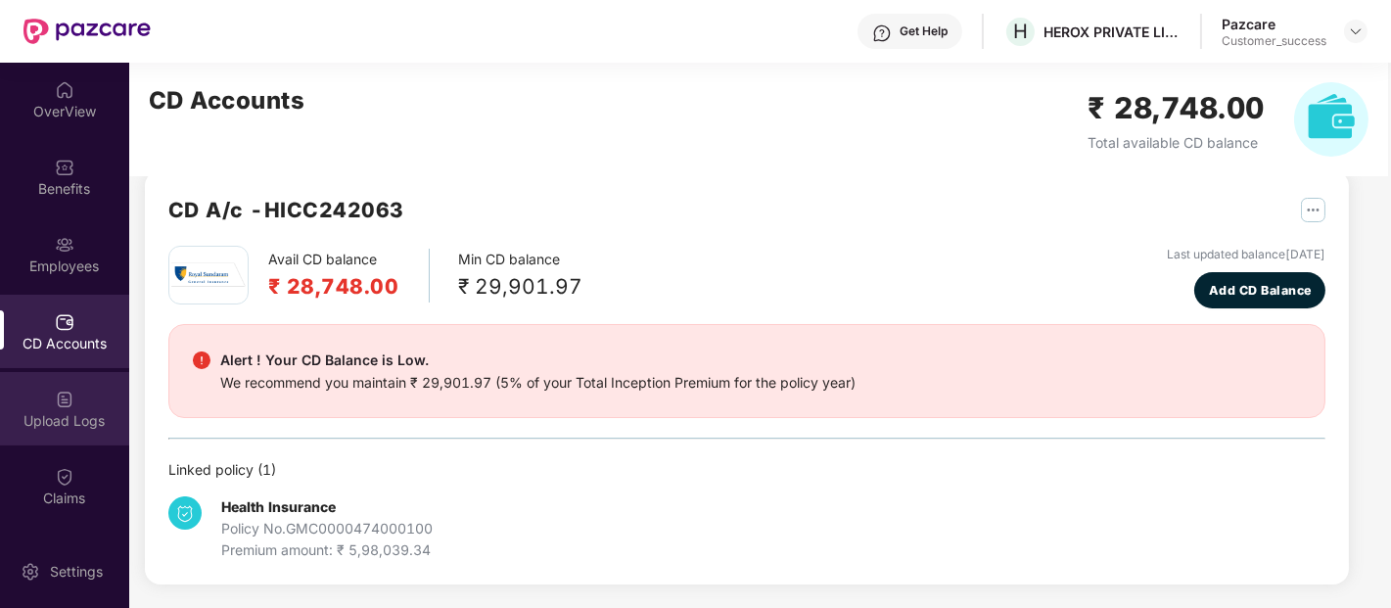
click at [53, 415] on div "Upload Logs" at bounding box center [64, 421] width 129 height 20
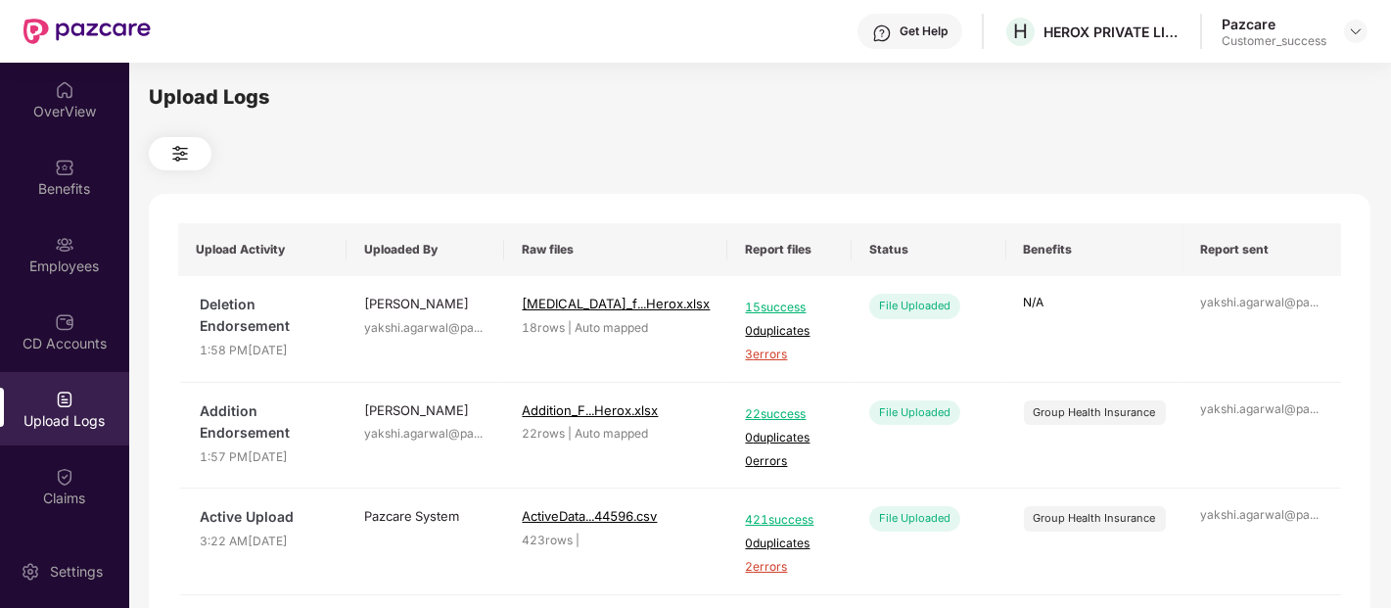
click at [1359, 43] on div "Pazcare Customer_success" at bounding box center [1295, 32] width 146 height 34
click at [1359, 33] on img at bounding box center [1356, 31] width 16 height 16
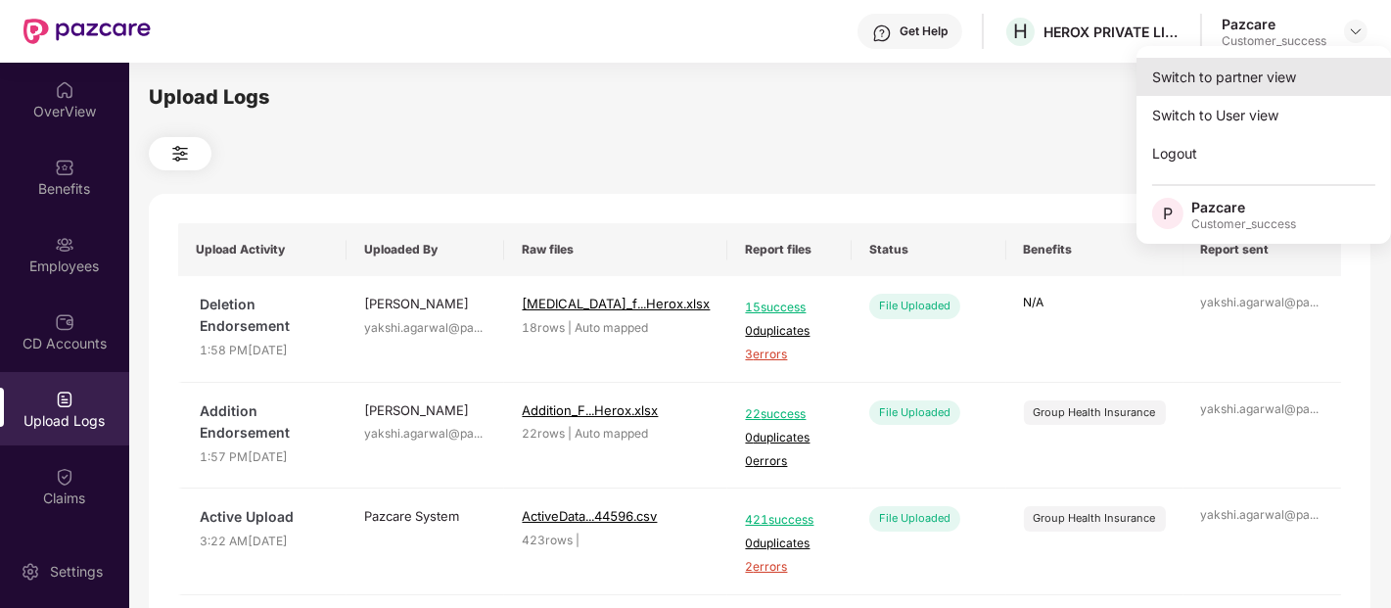
click at [1323, 78] on div "Switch to partner view" at bounding box center [1264, 77] width 255 height 38
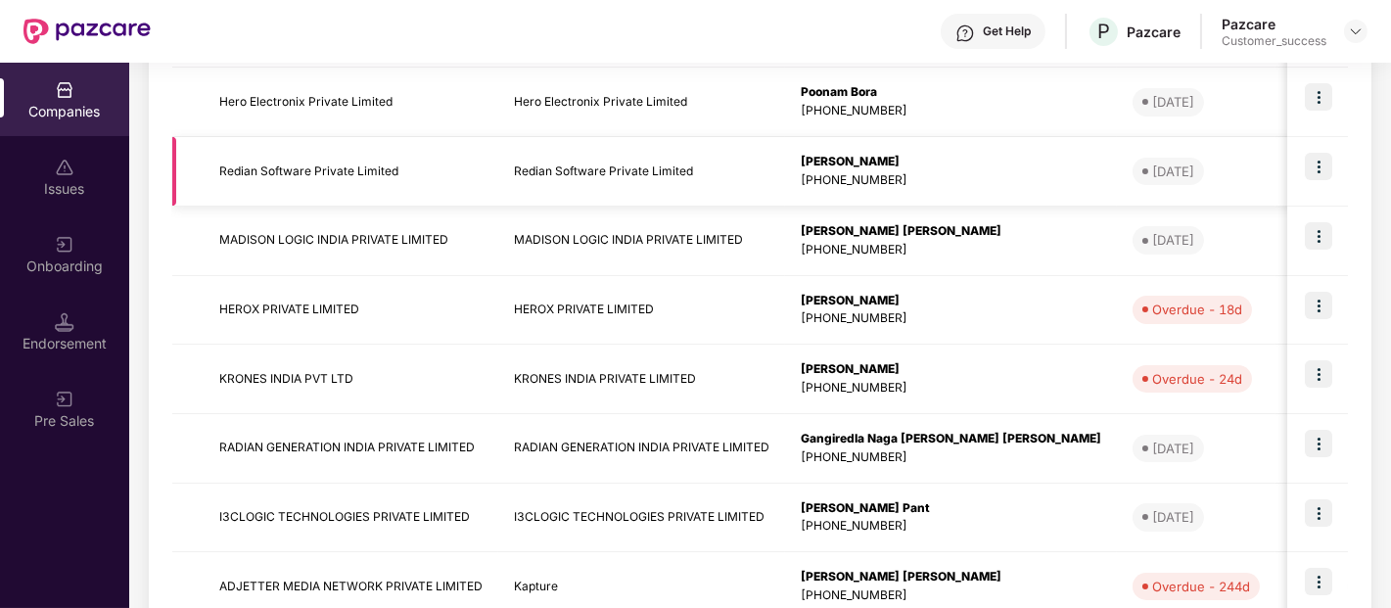
scroll to position [509, 0]
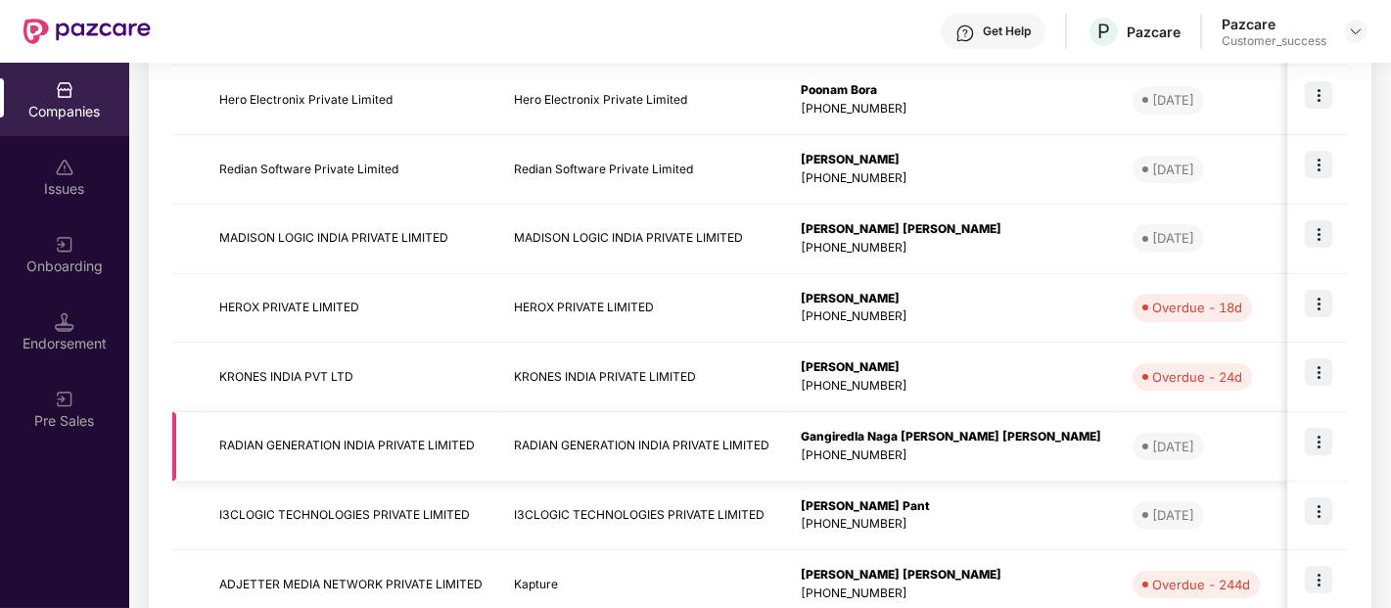
click at [363, 447] on td "RADIAN GENERATION INDIA PRIVATE LIMITED" at bounding box center [351, 447] width 295 height 70
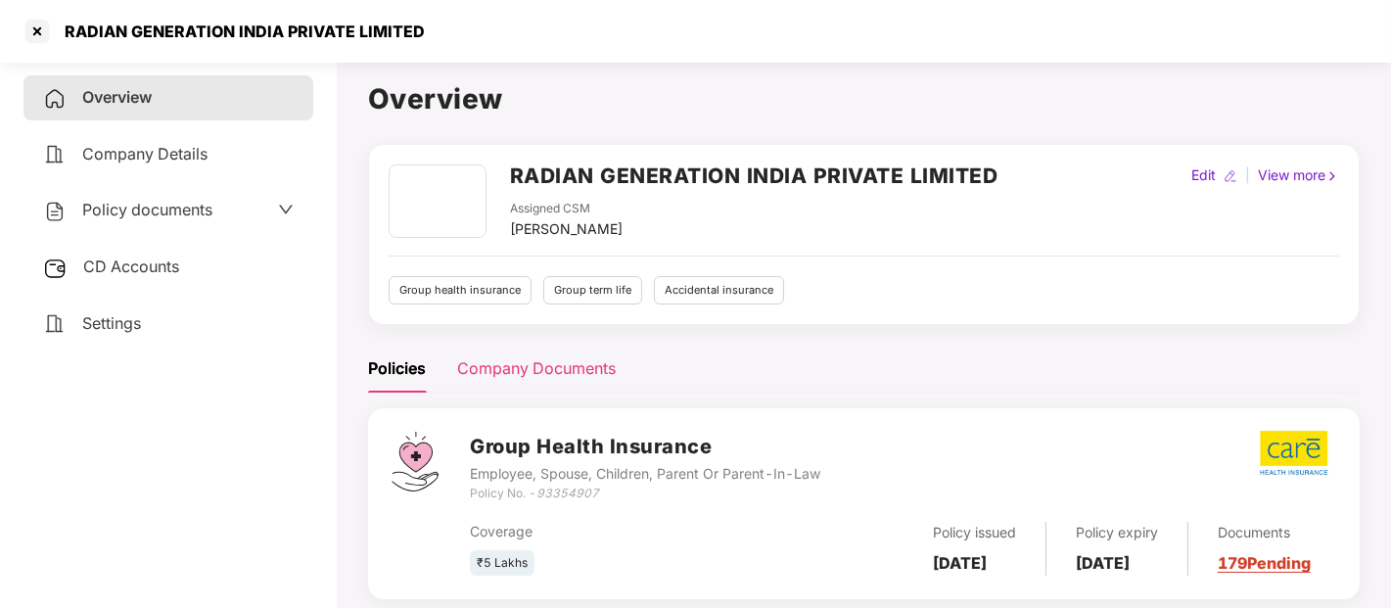
click at [488, 357] on div "Company Documents" at bounding box center [536, 368] width 159 height 24
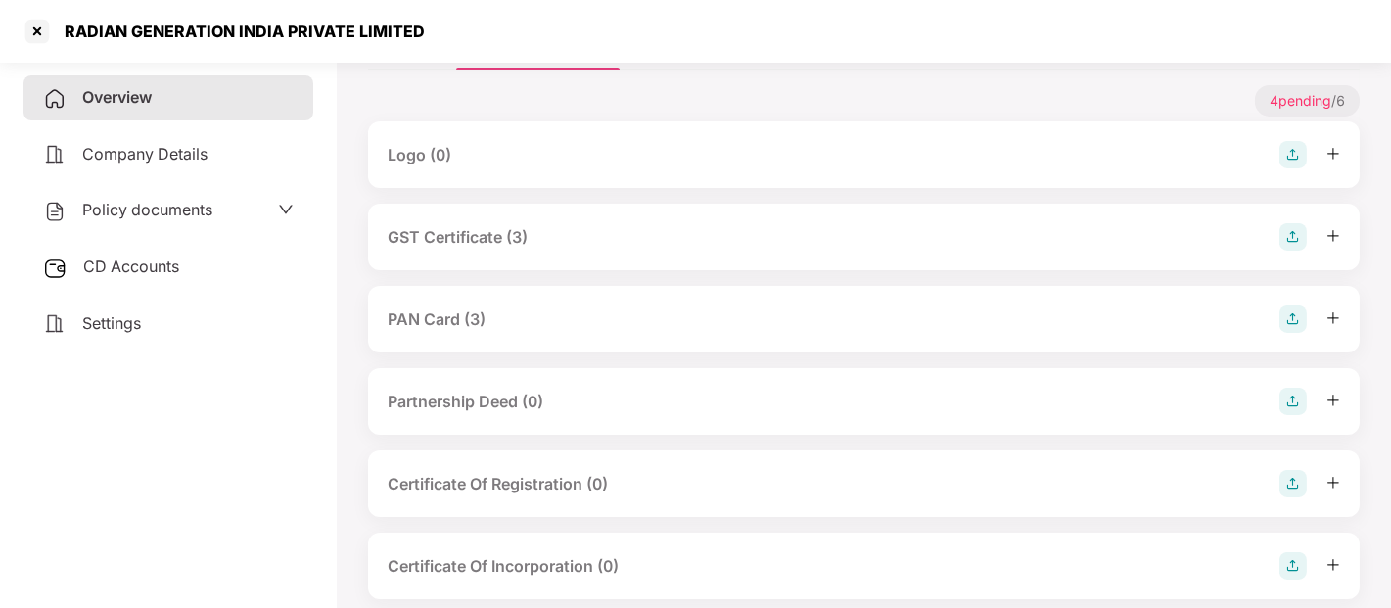
scroll to position [353, 0]
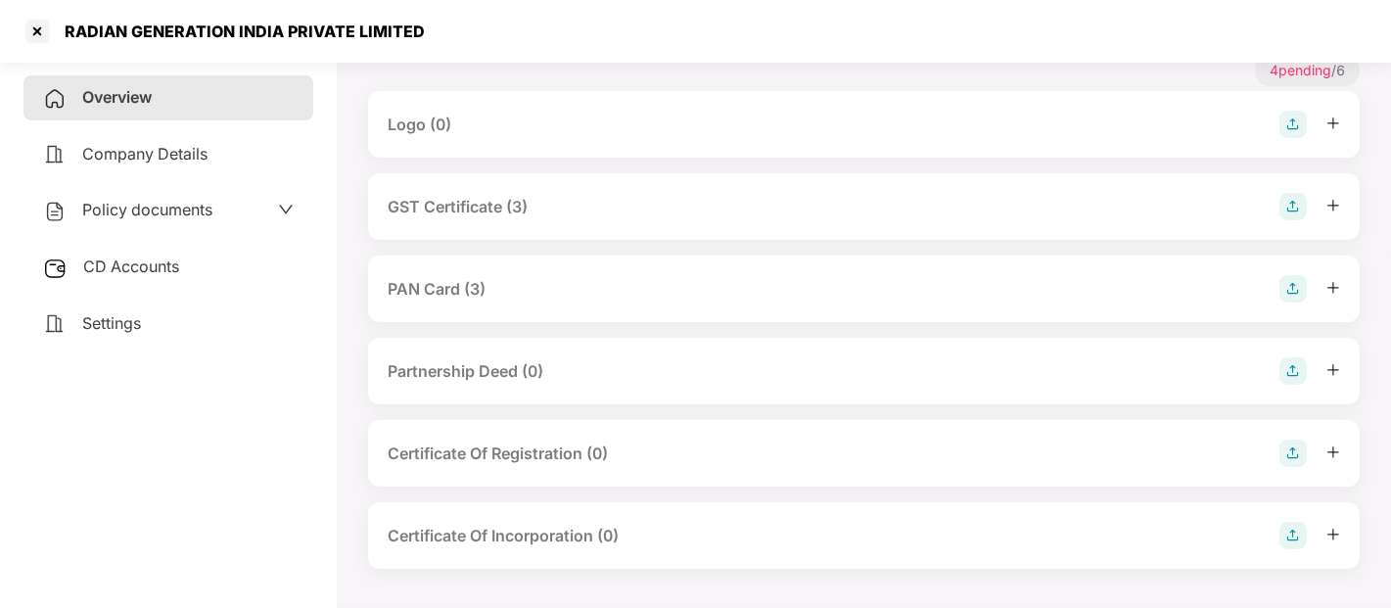
click at [281, 200] on span at bounding box center [286, 210] width 16 height 25
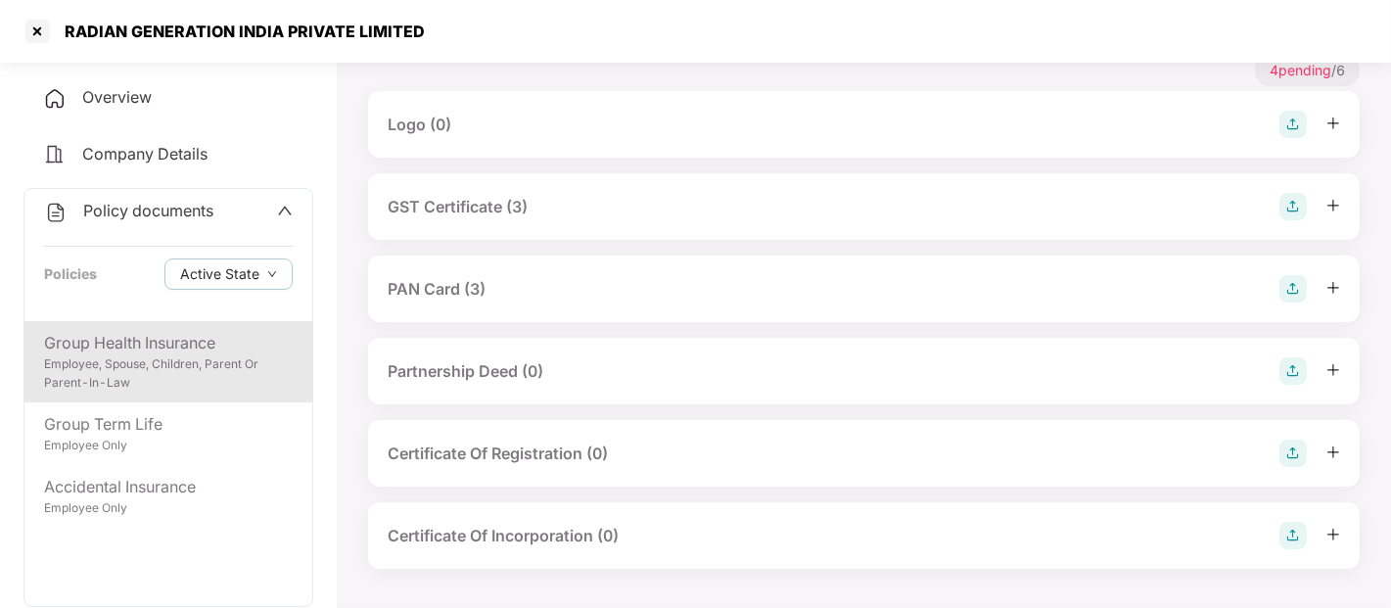
click at [160, 360] on div "Employee, Spouse, Children, Parent Or Parent-In-Law" at bounding box center [168, 373] width 249 height 37
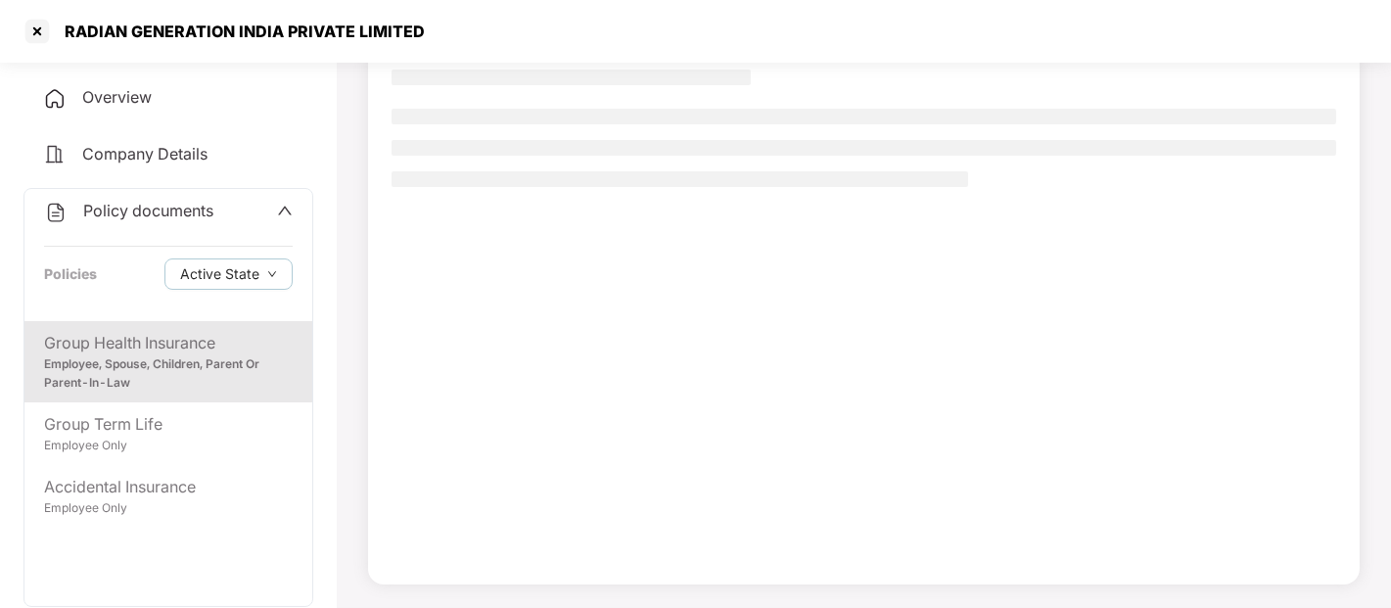
scroll to position [150, 0]
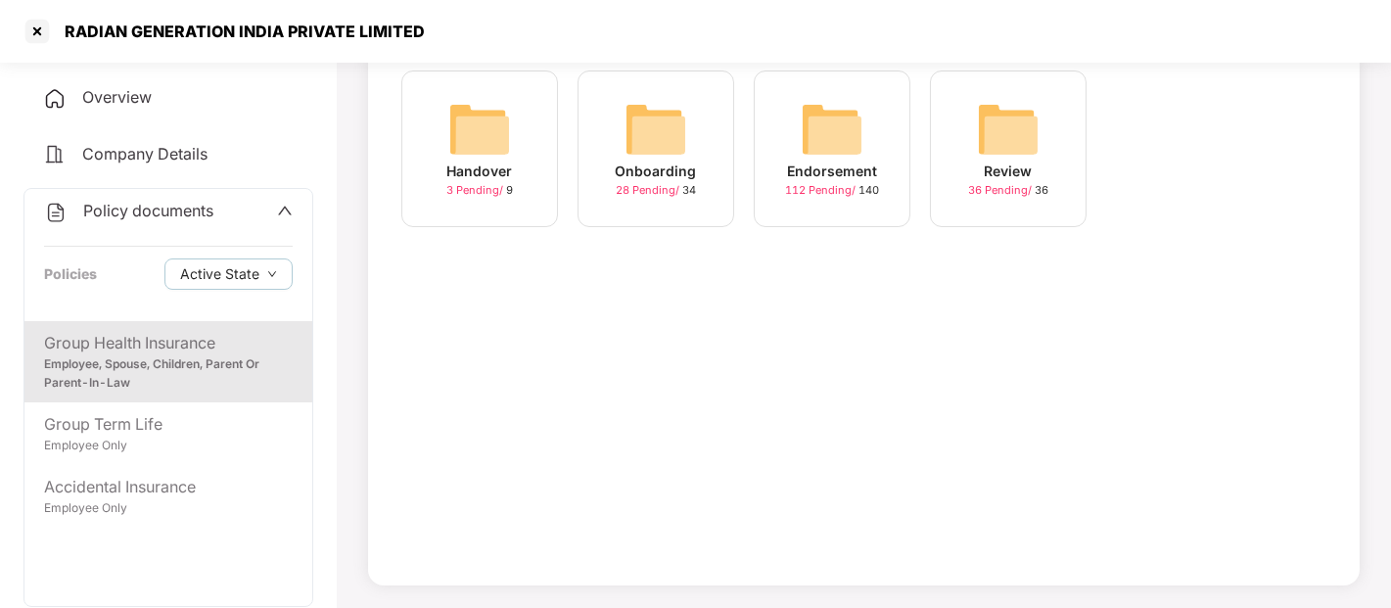
click at [623, 159] on div "Onboarding 28 Pending / 34" at bounding box center [656, 148] width 157 height 157
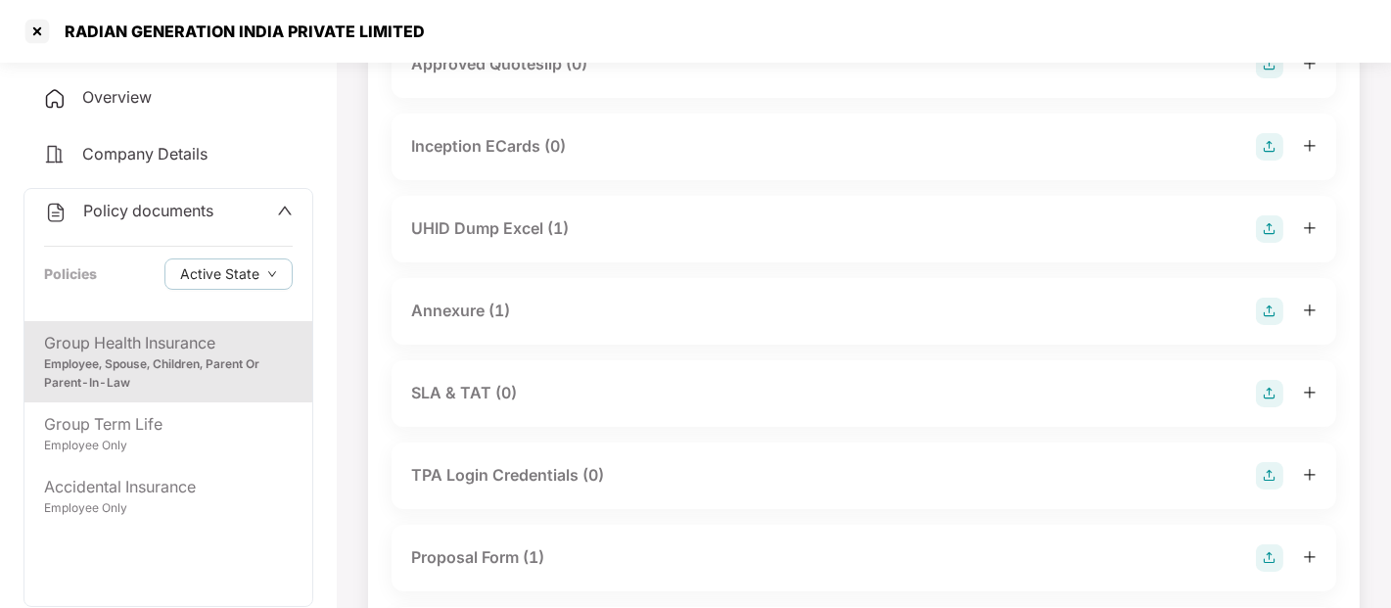
scroll to position [848, 0]
click at [42, 14] on div "RADIAN GENERATION INDIA PRIVATE LIMITED" at bounding box center [695, 31] width 1391 height 63
click at [32, 30] on div at bounding box center [37, 31] width 31 height 31
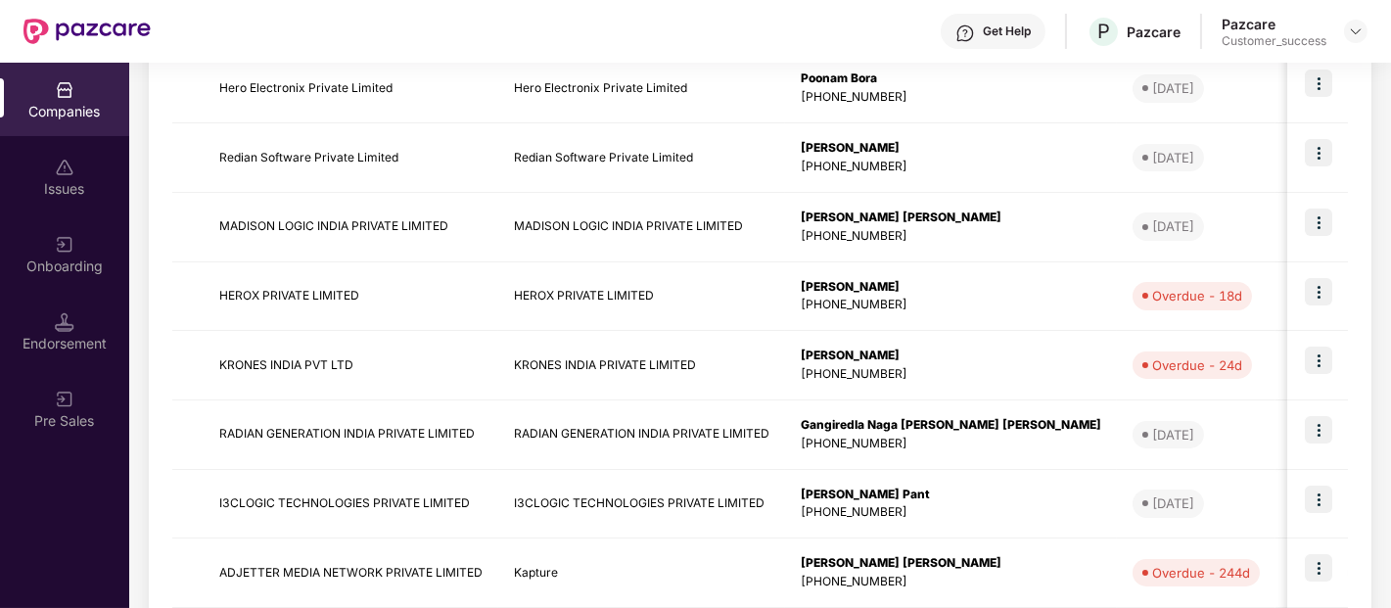
scroll to position [630, 0]
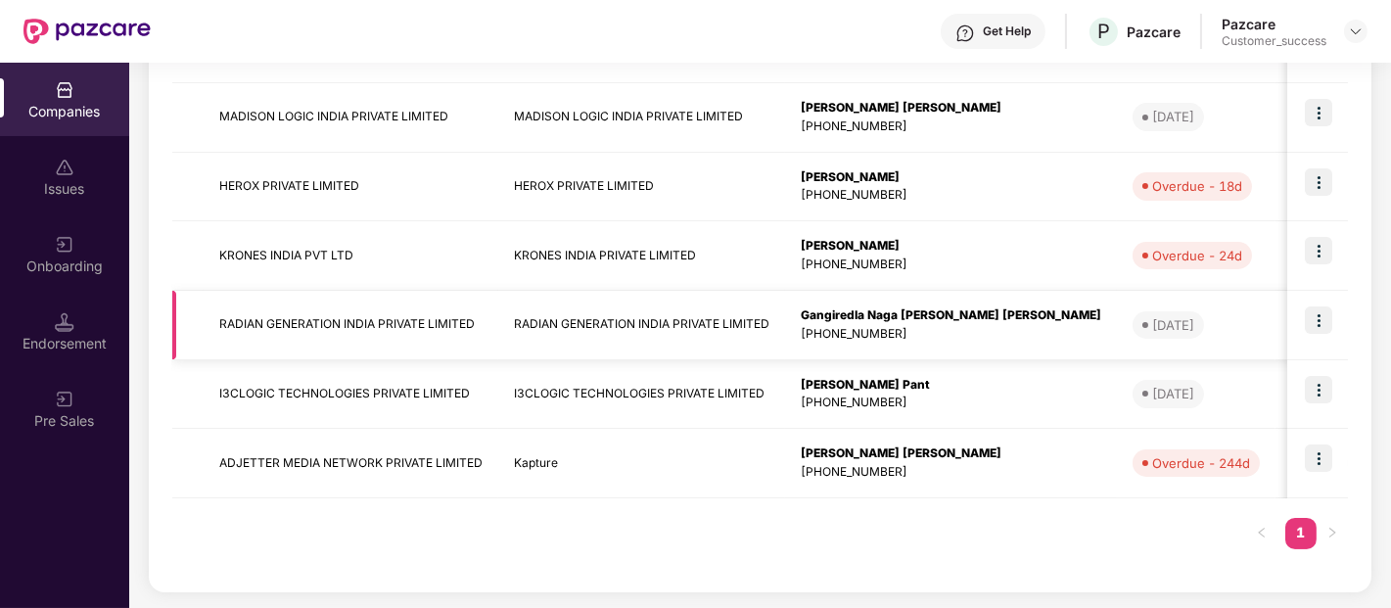
click at [1319, 321] on img at bounding box center [1318, 319] width 27 height 27
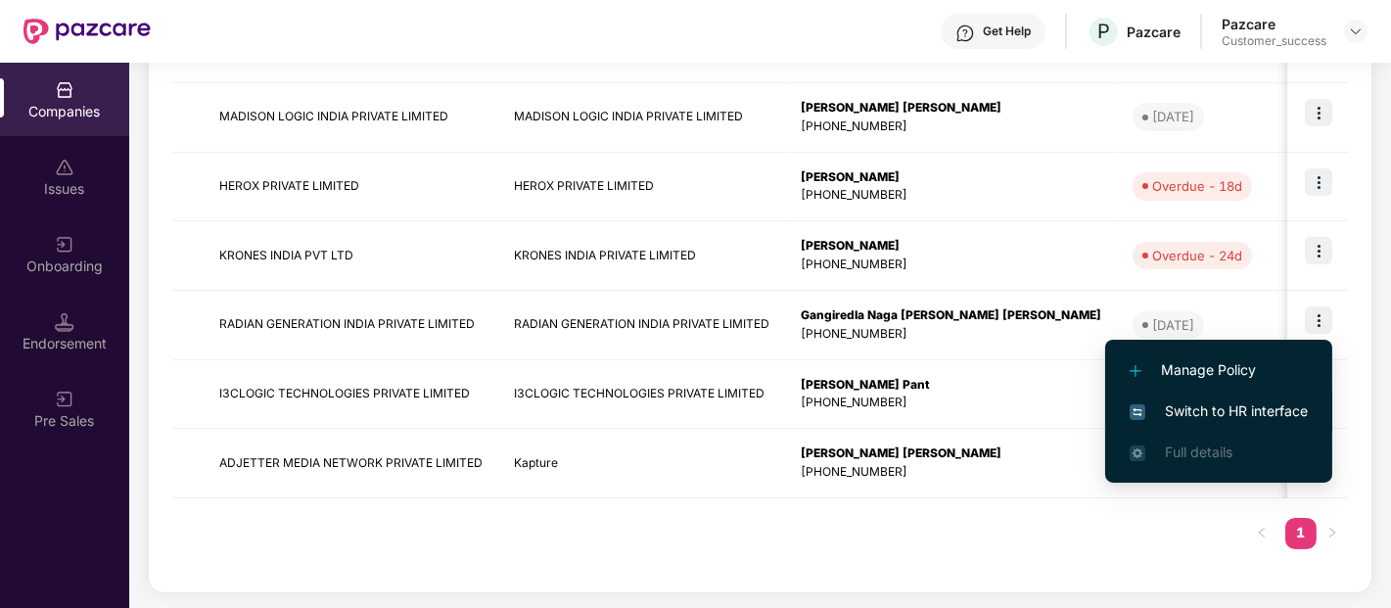
click at [1201, 400] on span "Switch to HR interface" at bounding box center [1219, 411] width 178 height 22
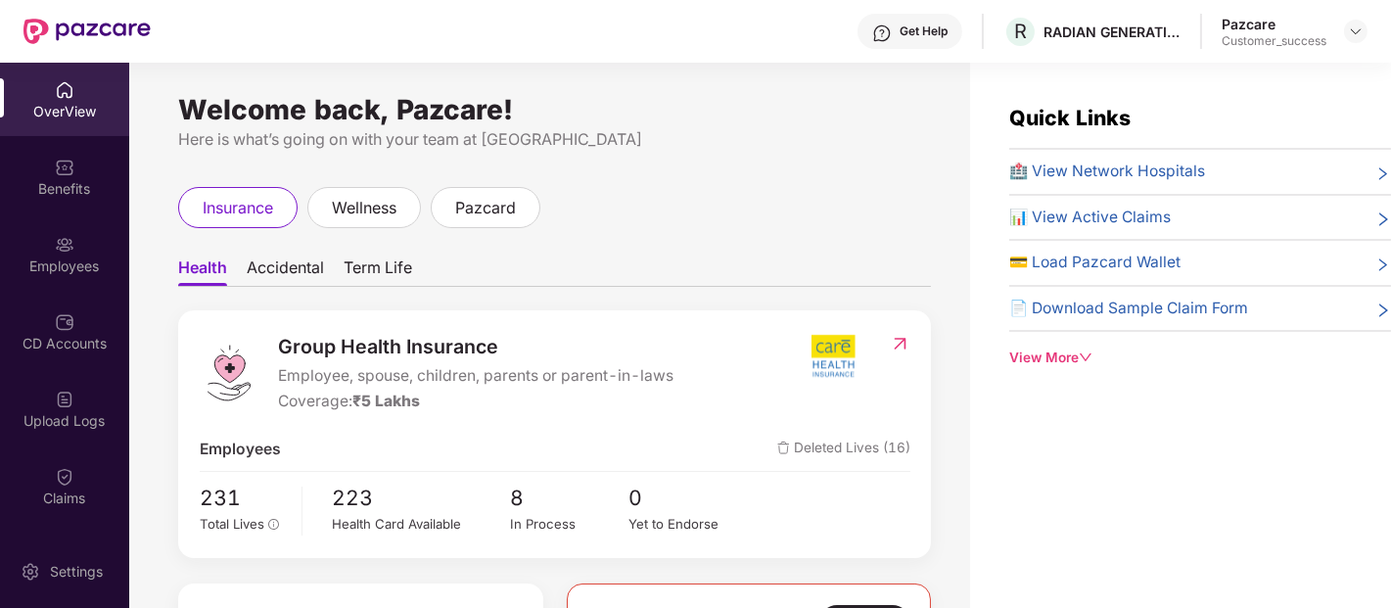
click at [102, 181] on div "Benefits" at bounding box center [64, 189] width 129 height 20
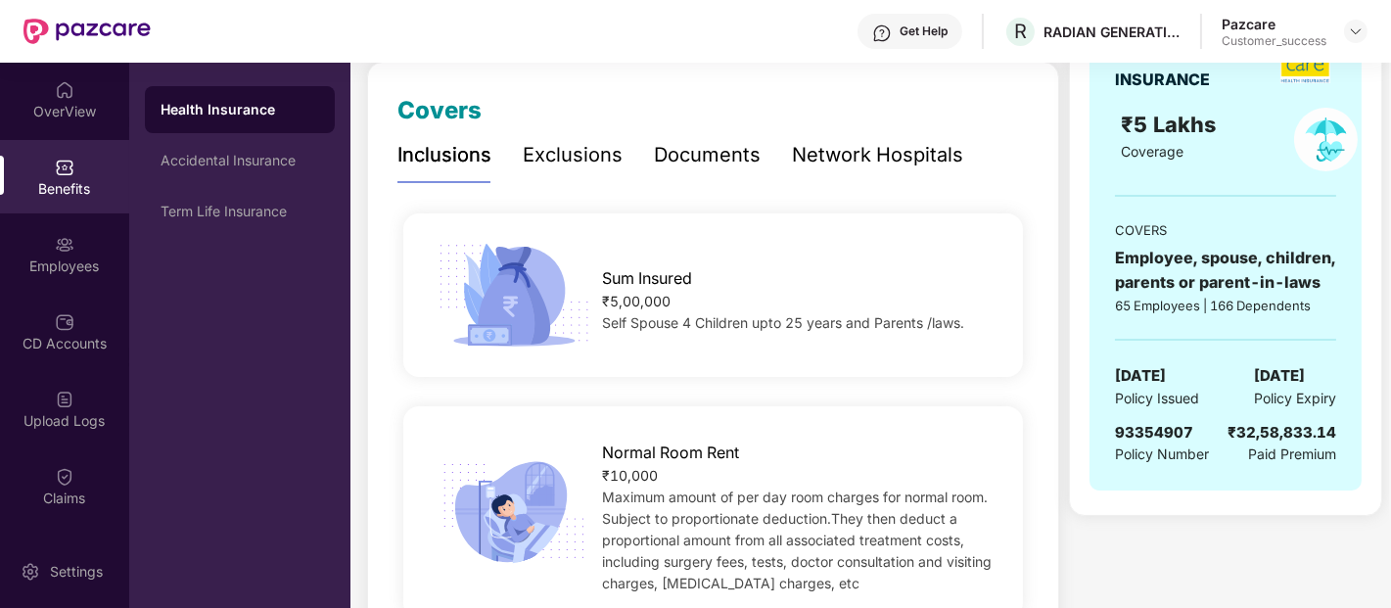
scroll to position [0, 0]
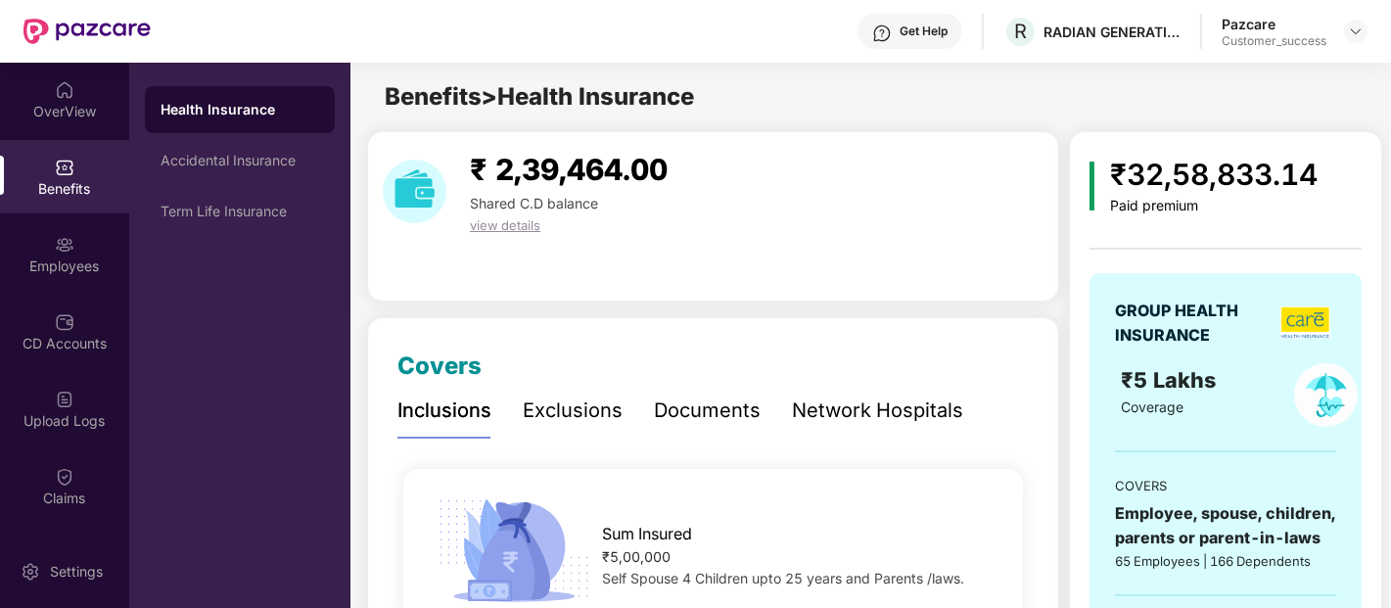
click at [702, 414] on div "Documents" at bounding box center [707, 411] width 107 height 30
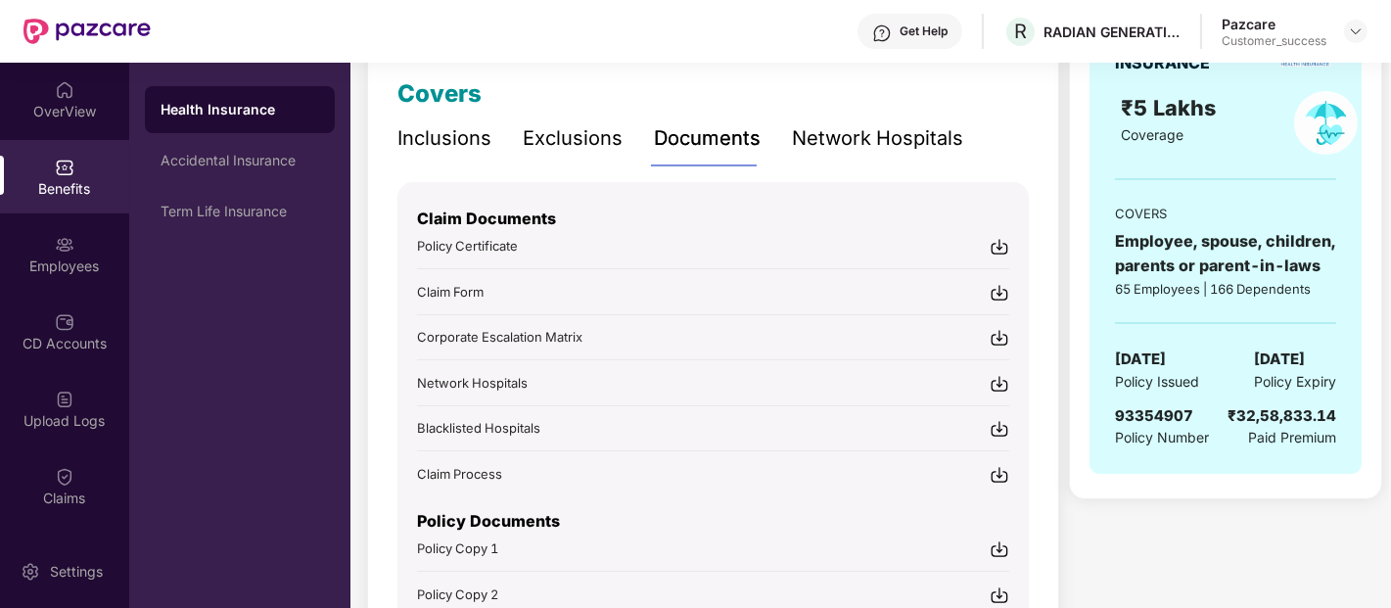
scroll to position [396, 0]
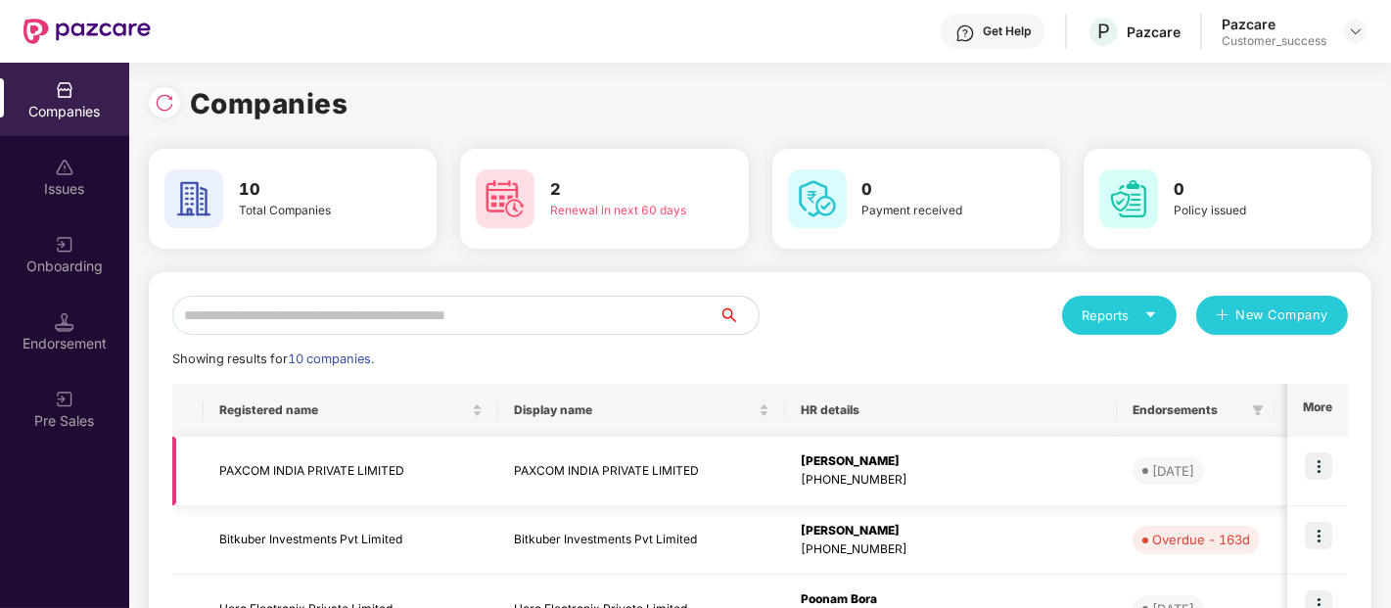
scroll to position [630, 0]
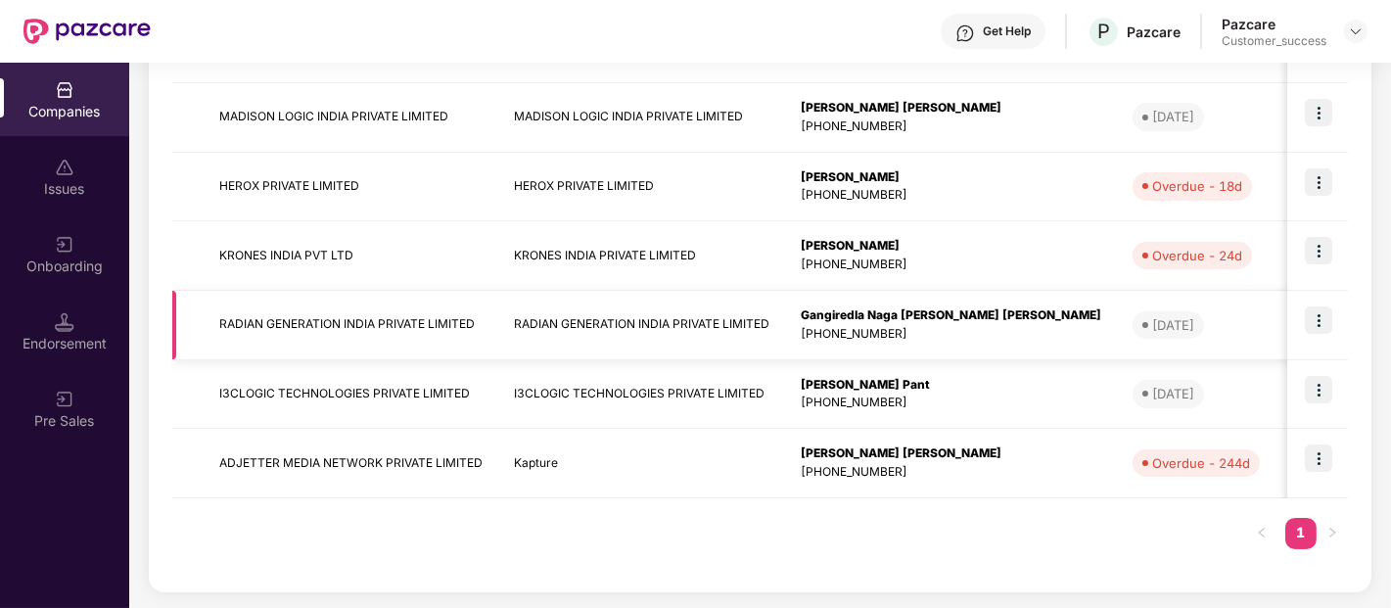
click at [398, 334] on td "RADIAN GENERATION INDIA PRIVATE LIMITED" at bounding box center [351, 326] width 295 height 70
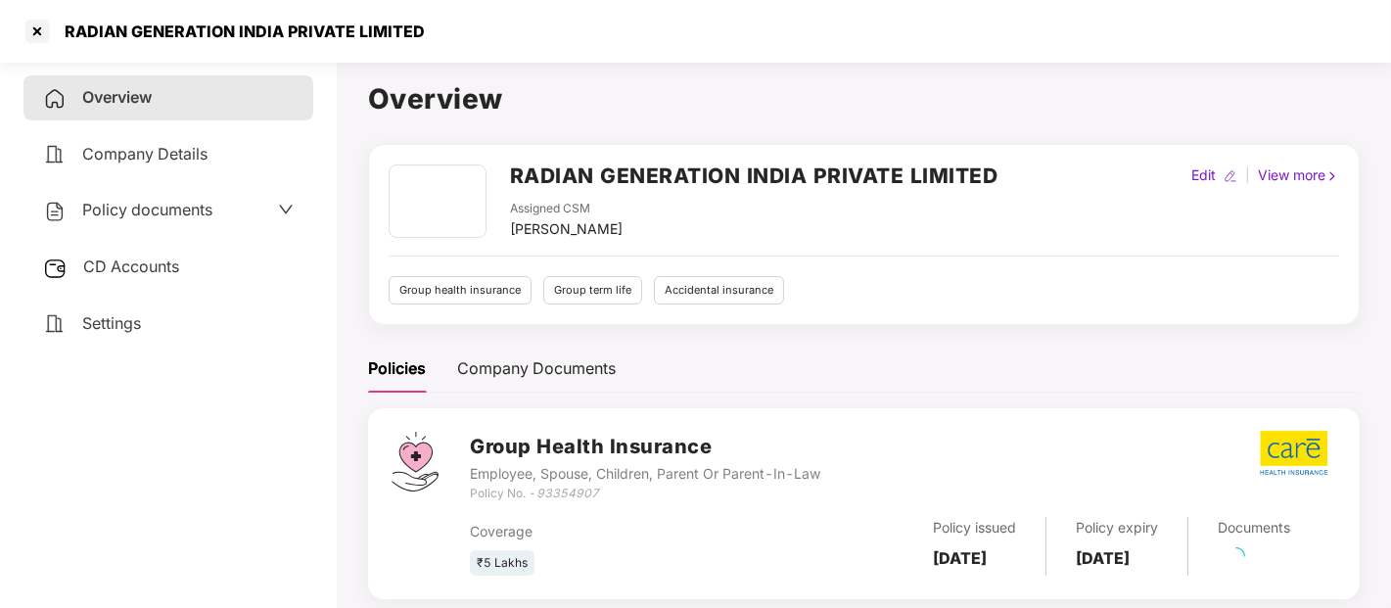
click at [188, 192] on div "Policy documents" at bounding box center [168, 210] width 290 height 45
click at [169, 212] on span "Policy documents" at bounding box center [147, 210] width 130 height 20
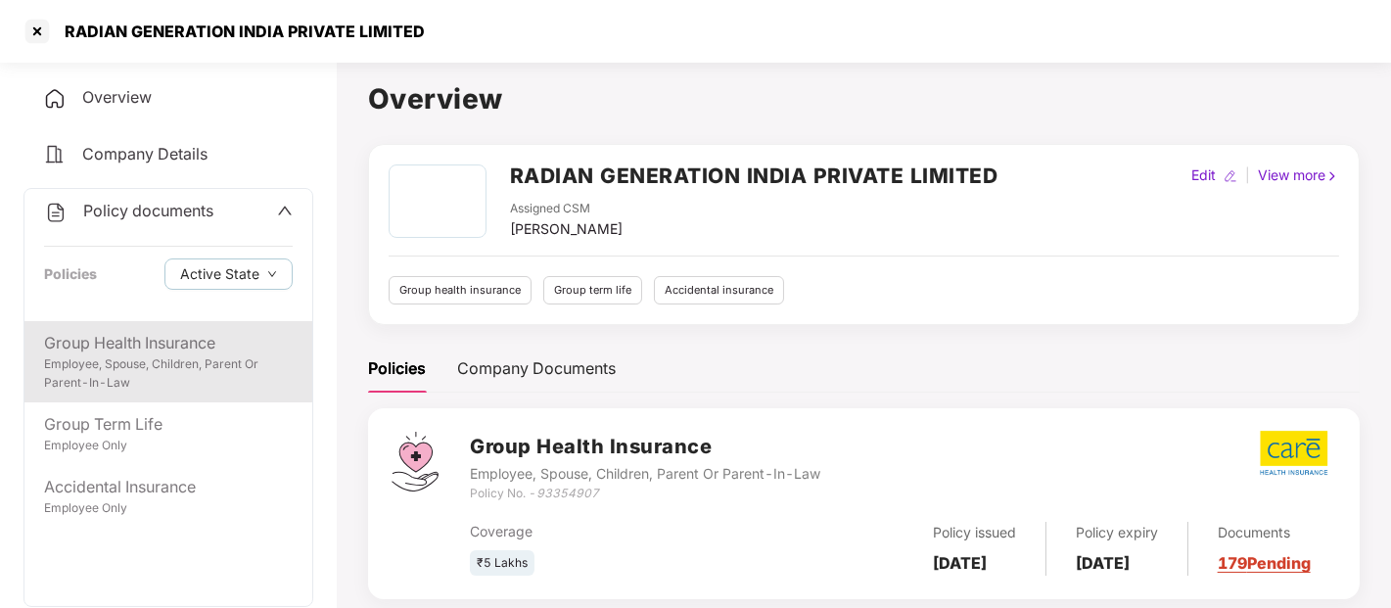
click at [114, 347] on div "Group Health Insurance" at bounding box center [168, 343] width 249 height 24
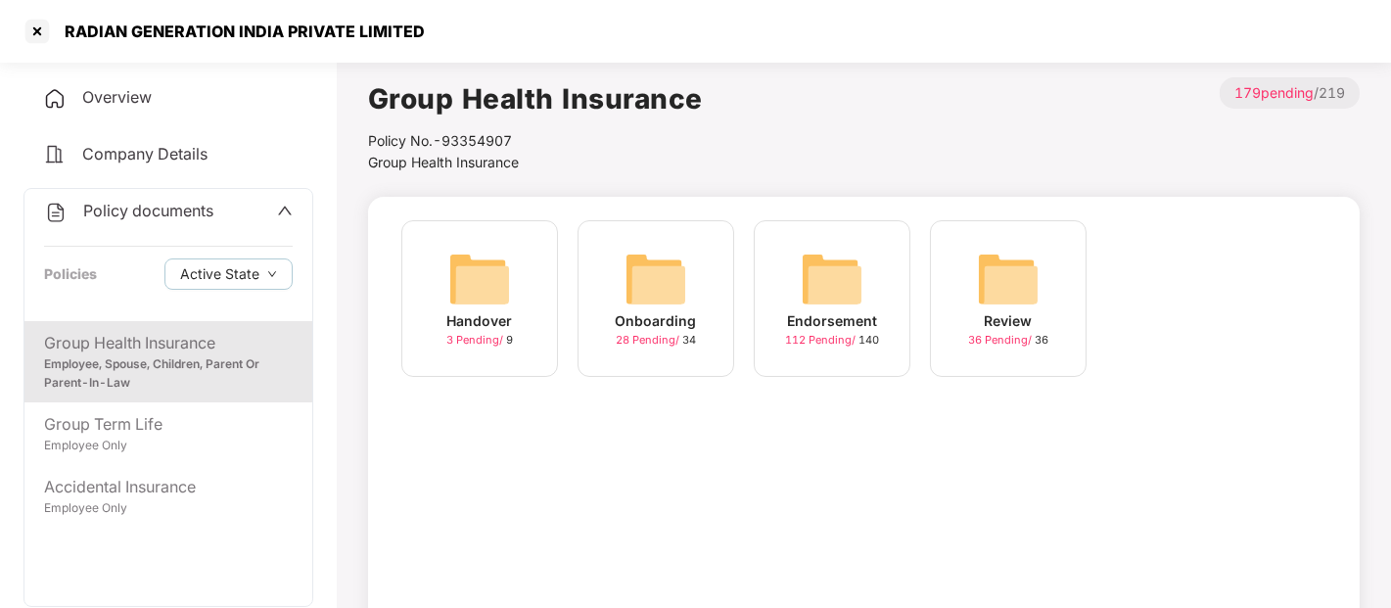
click at [452, 302] on img at bounding box center [479, 279] width 63 height 63
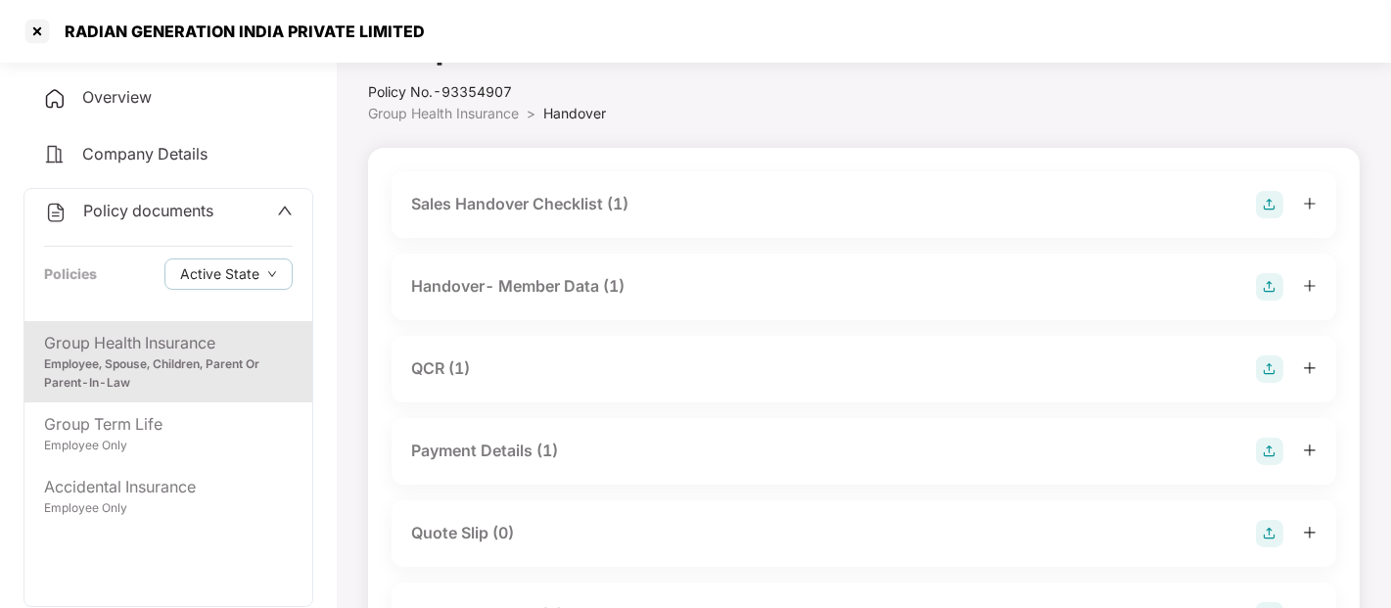
scroll to position [50, 0]
click at [438, 366] on div "QCR (1)" at bounding box center [440, 367] width 59 height 24
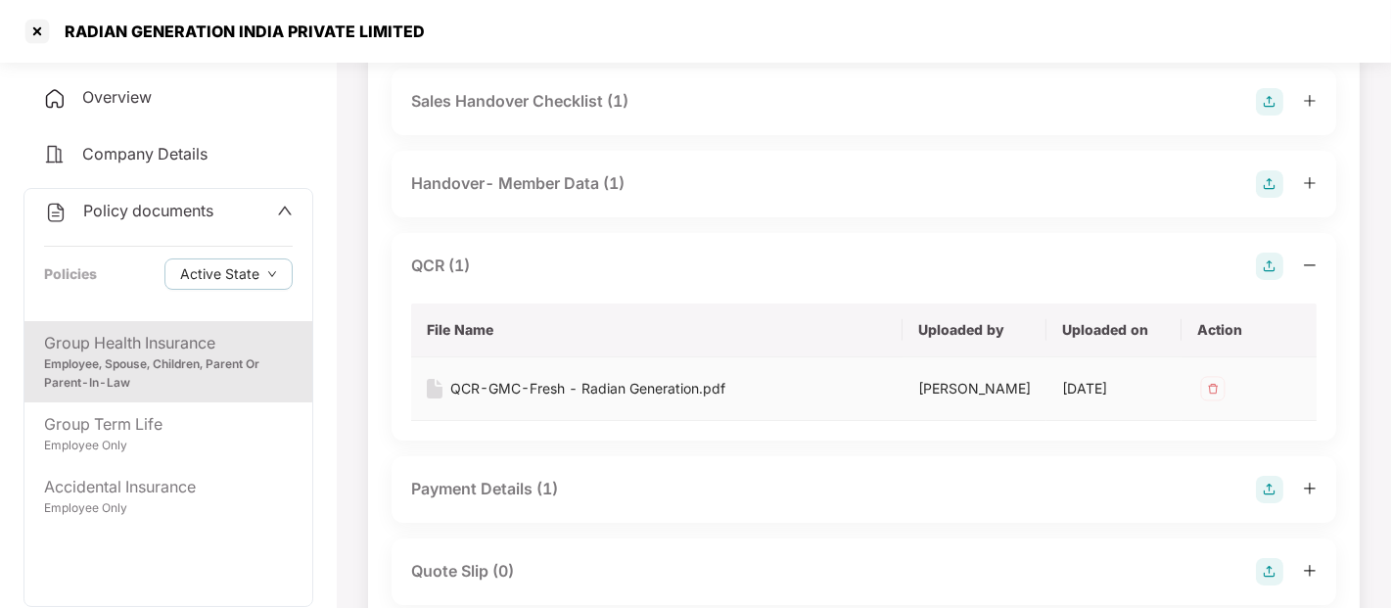
scroll to position [154, 0]
click at [442, 379] on img at bounding box center [435, 387] width 16 height 20
click at [482, 383] on div "QCR-GMC-Fresh - Radian Generation.pdf" at bounding box center [587, 387] width 275 height 22
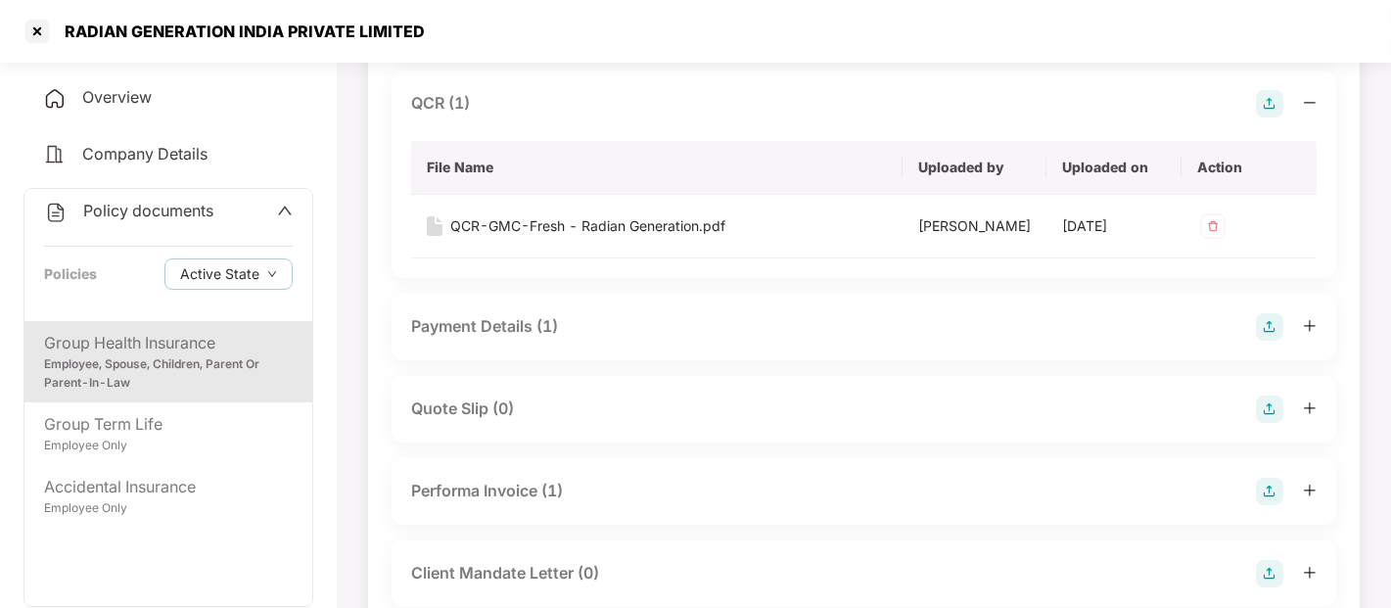
scroll to position [315, 0]
click at [47, 29] on div at bounding box center [37, 31] width 31 height 31
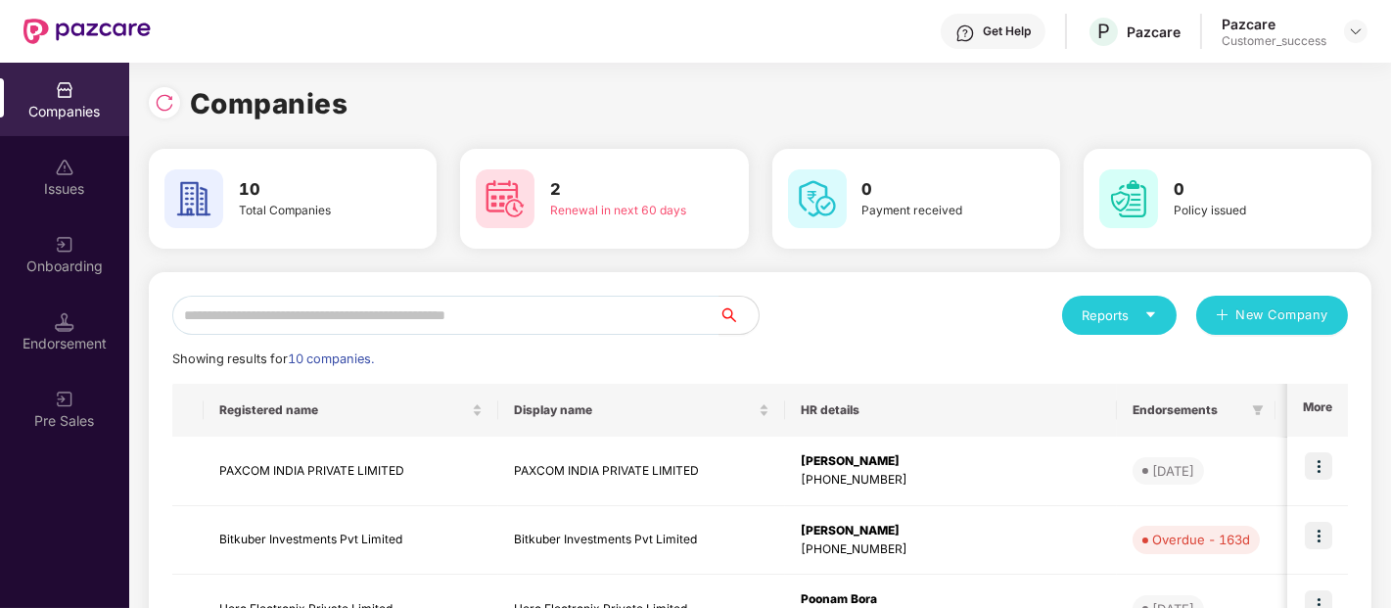
scroll to position [0, 0]
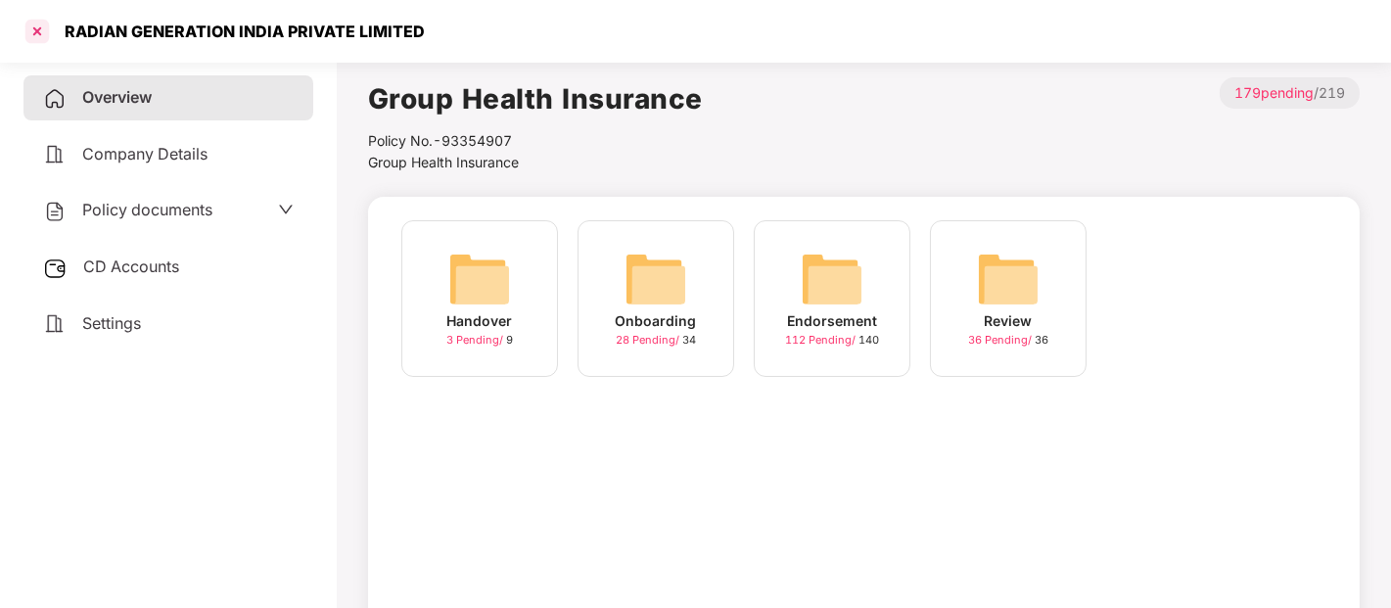
drag, startPoint x: 424, startPoint y: 392, endPoint x: 35, endPoint y: 26, distance: 533.3
click at [35, 26] on div at bounding box center [37, 31] width 31 height 31
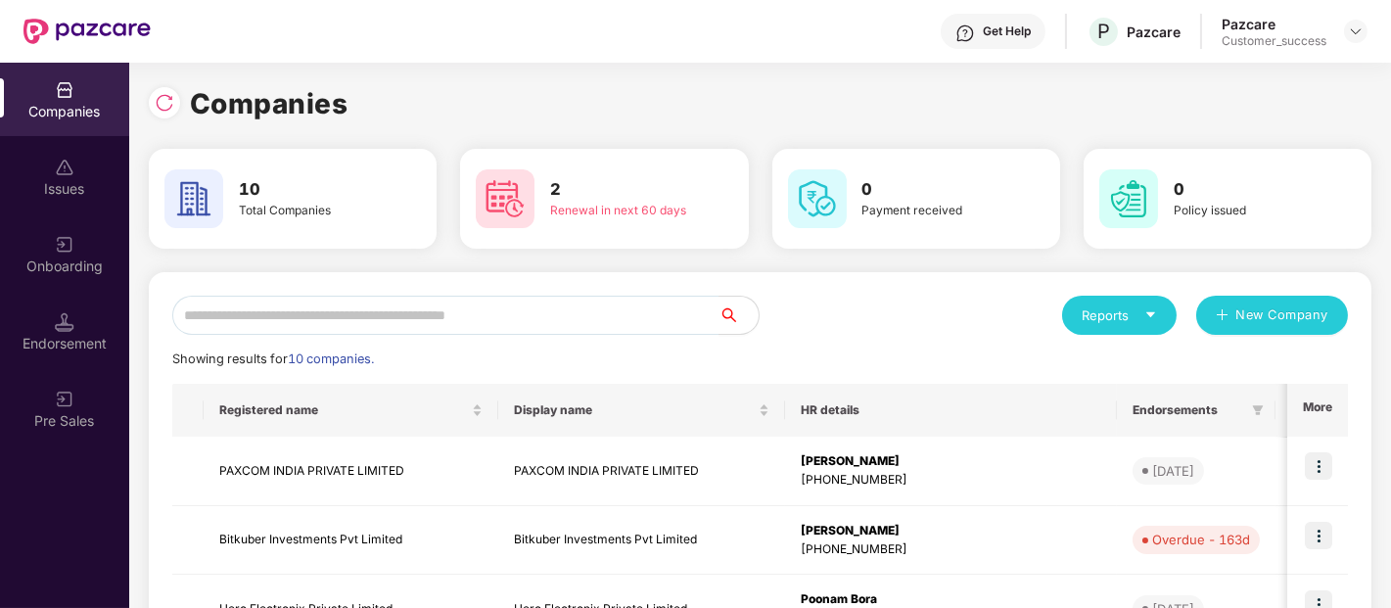
scroll to position [630, 0]
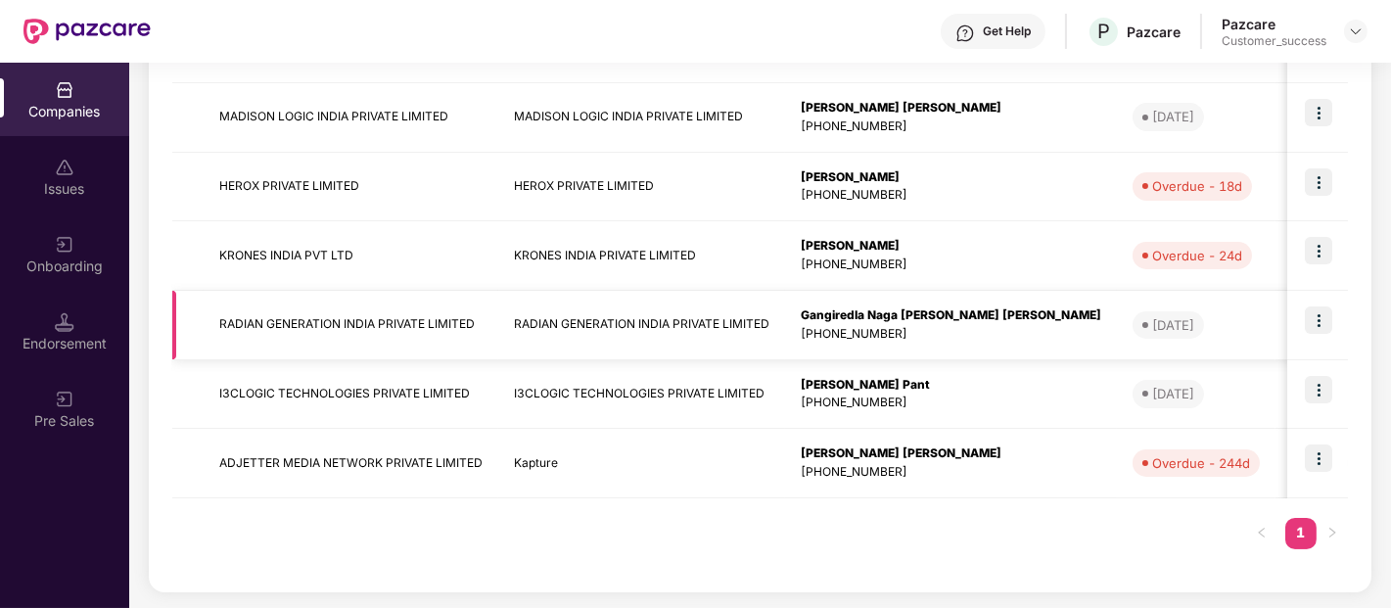
click at [1325, 317] on img at bounding box center [1318, 319] width 27 height 27
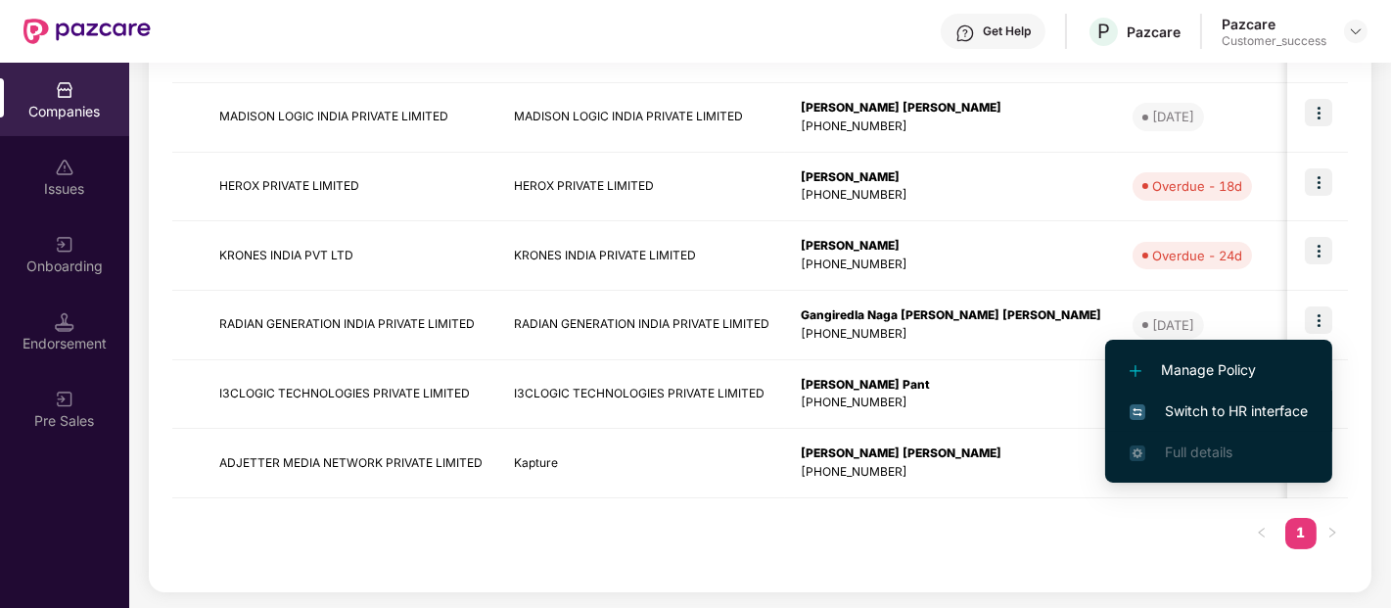
click at [1169, 407] on span "Switch to HR interface" at bounding box center [1219, 411] width 178 height 22
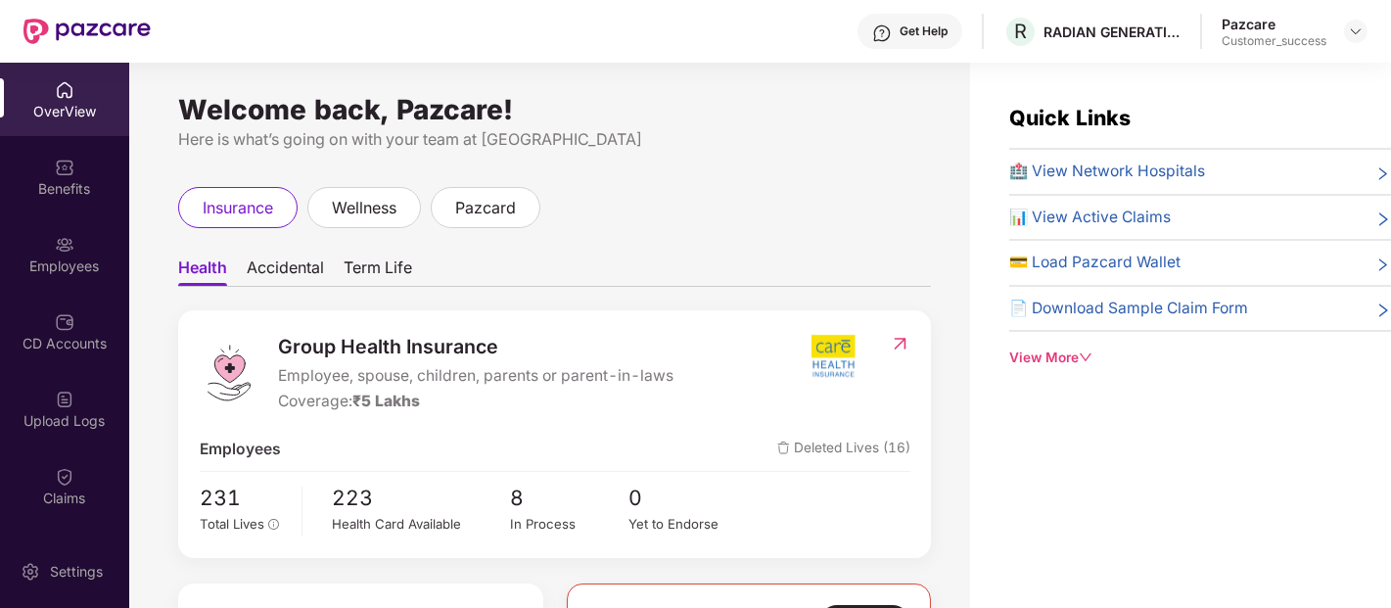
click at [1151, 467] on div "Quick Links 🏥 View Network Hospitals 📊 View Active Claims 💳 Load Pazcard Wallet…" at bounding box center [1180, 367] width 421 height 608
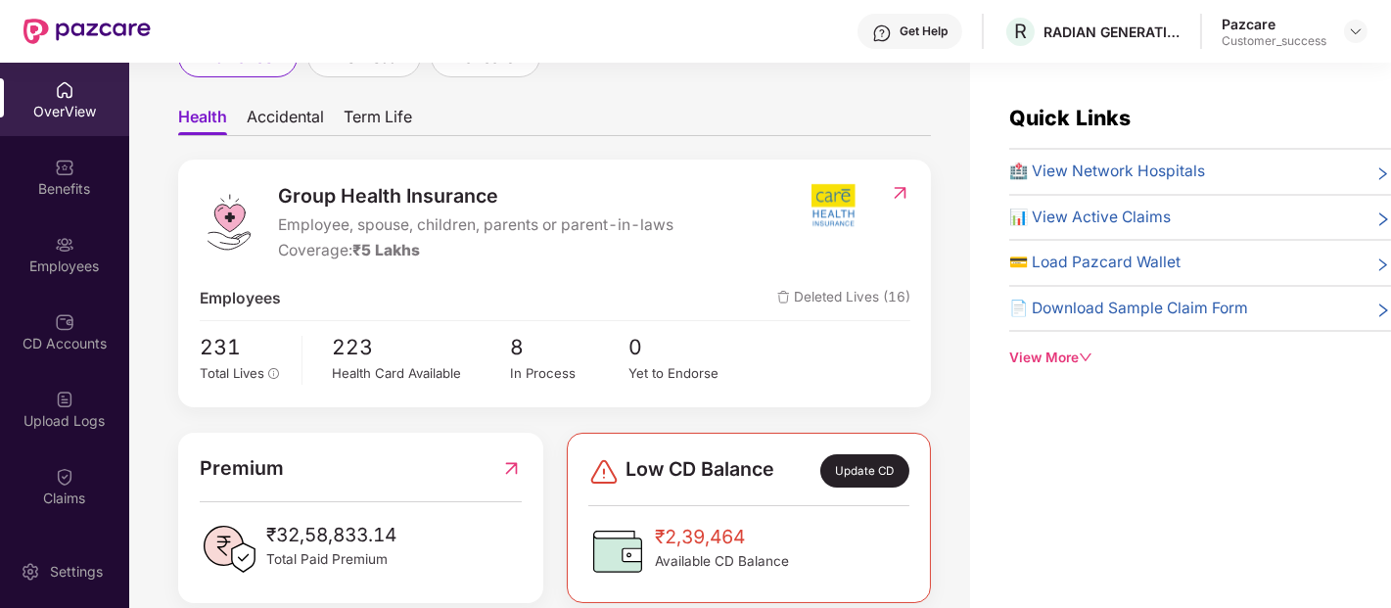
scroll to position [152, 0]
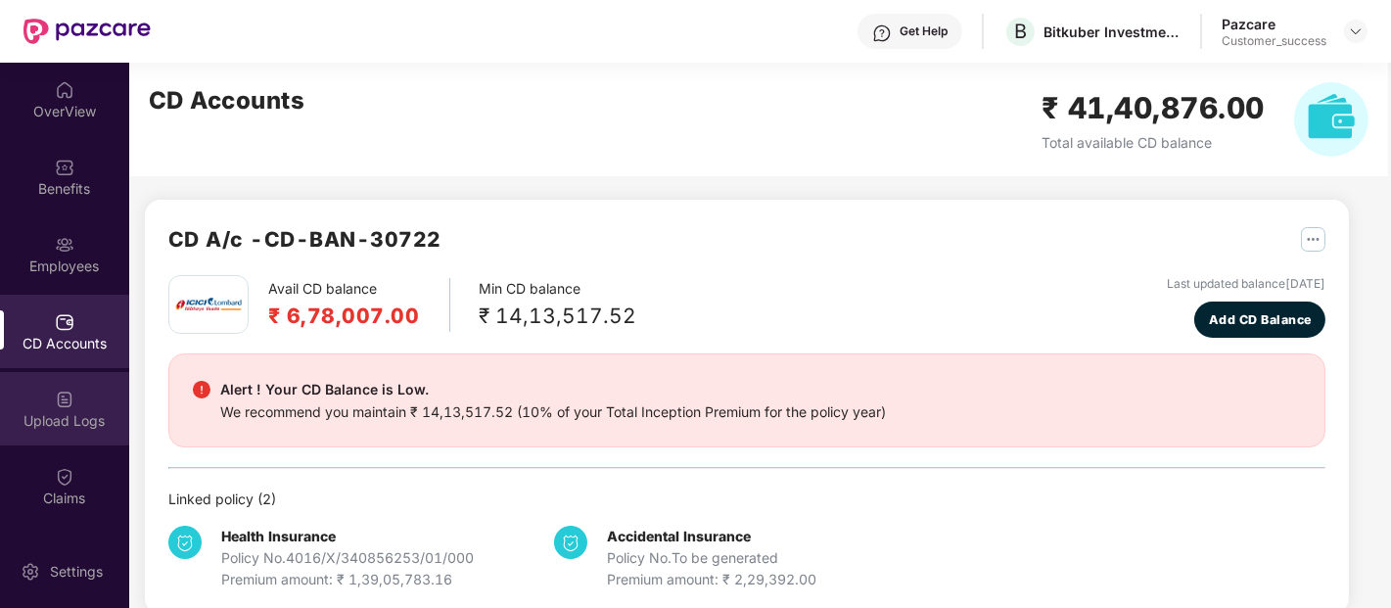
click at [55, 398] on img at bounding box center [65, 400] width 20 height 20
